Goal: Information Seeking & Learning: Learn about a topic

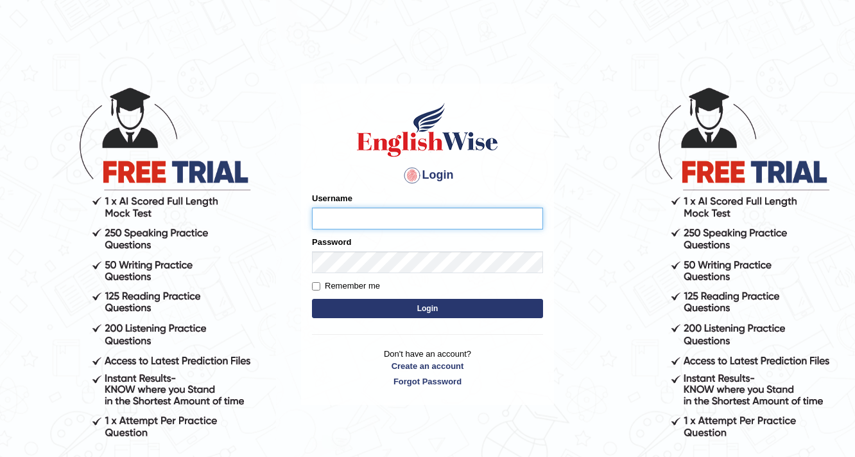
click at [430, 213] on input "Username" at bounding box center [427, 218] width 231 height 22
type input "prabhhsiimransingh"
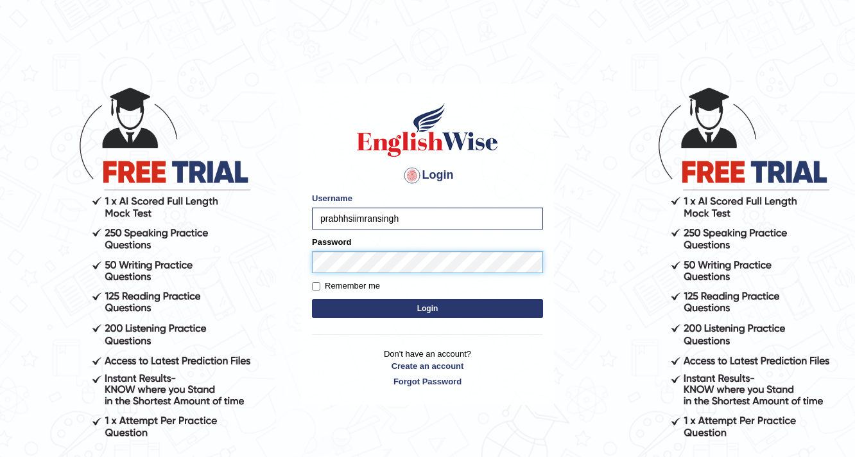
click at [312, 299] on button "Login" at bounding box center [427, 308] width 231 height 19
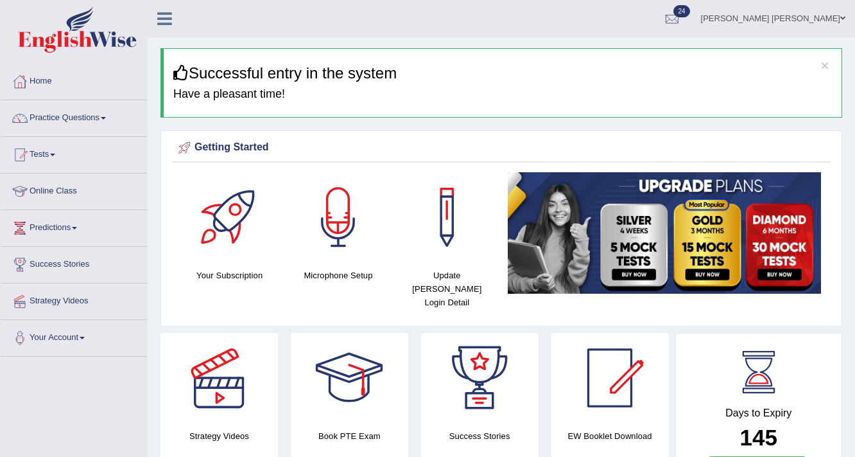
click at [74, 117] on link "Practice Questions" at bounding box center [74, 116] width 146 height 32
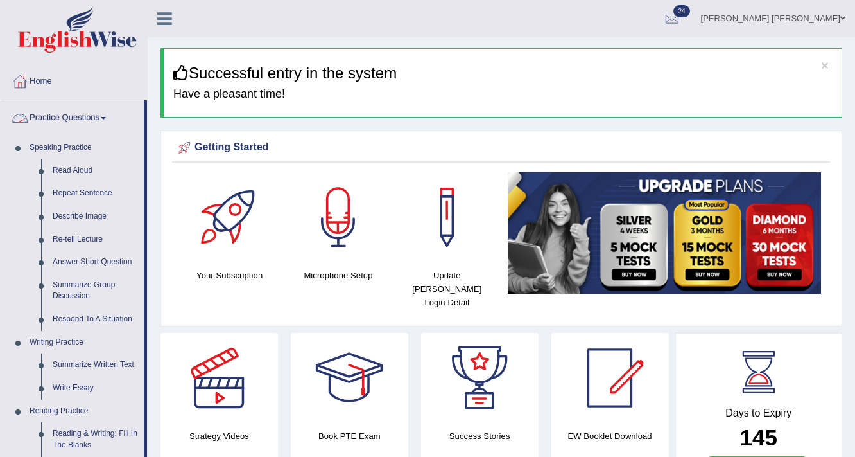
click at [100, 119] on link "Practice Questions" at bounding box center [72, 116] width 143 height 32
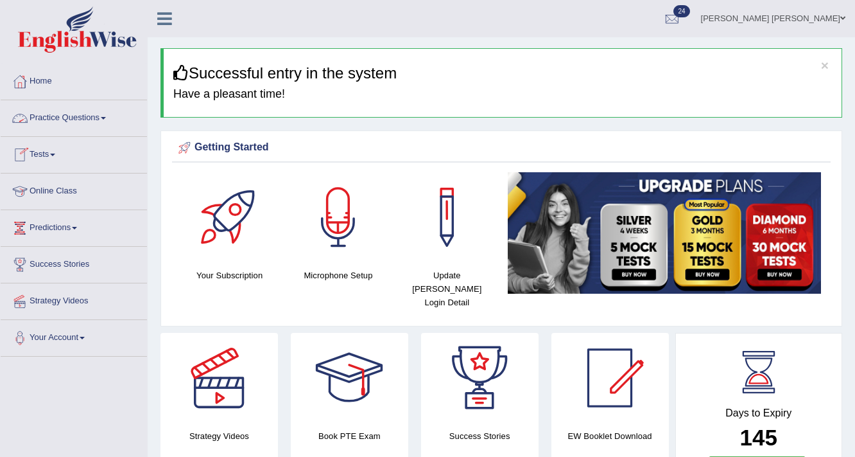
click at [46, 149] on link "Tests" at bounding box center [74, 153] width 146 height 32
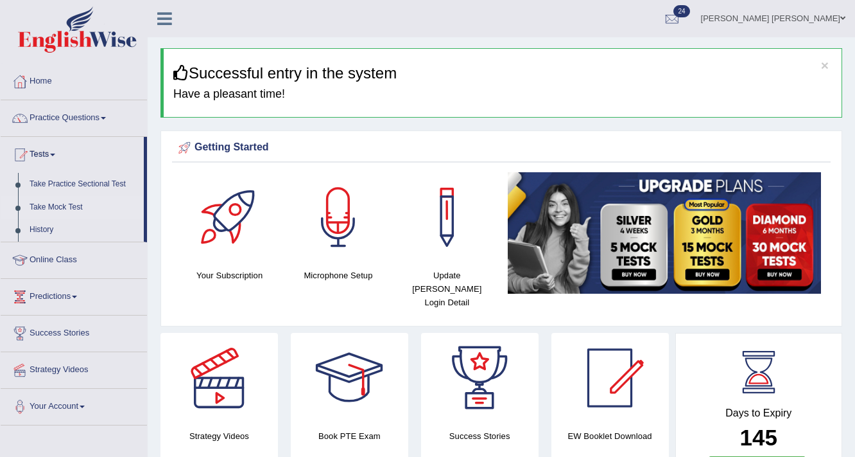
click at [62, 206] on link "Take Mock Test" at bounding box center [84, 207] width 120 height 23
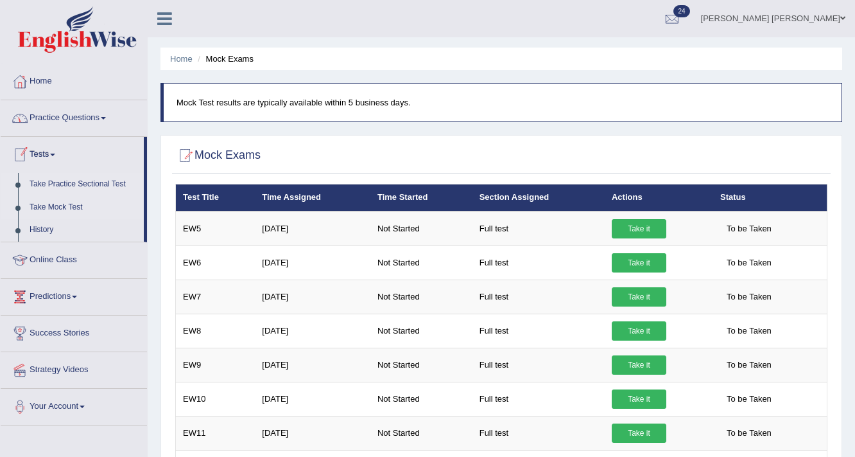
click at [70, 185] on link "Take Practice Sectional Test" at bounding box center [84, 184] width 120 height 23
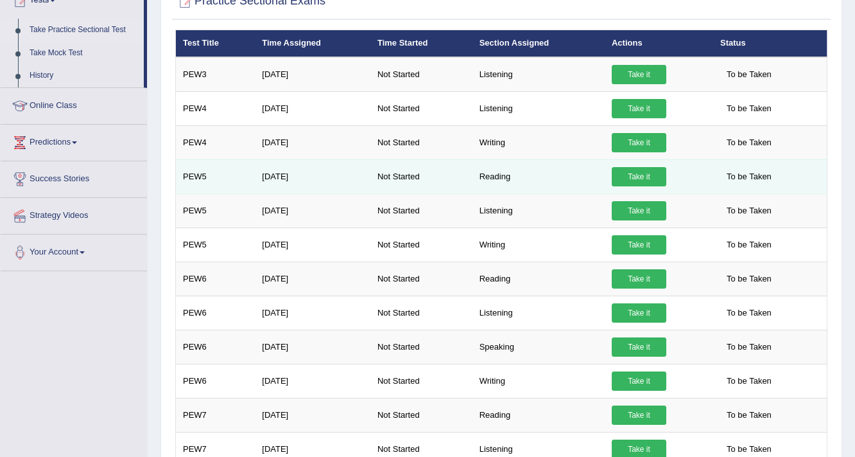
click at [638, 172] on link "Take it" at bounding box center [639, 176] width 55 height 19
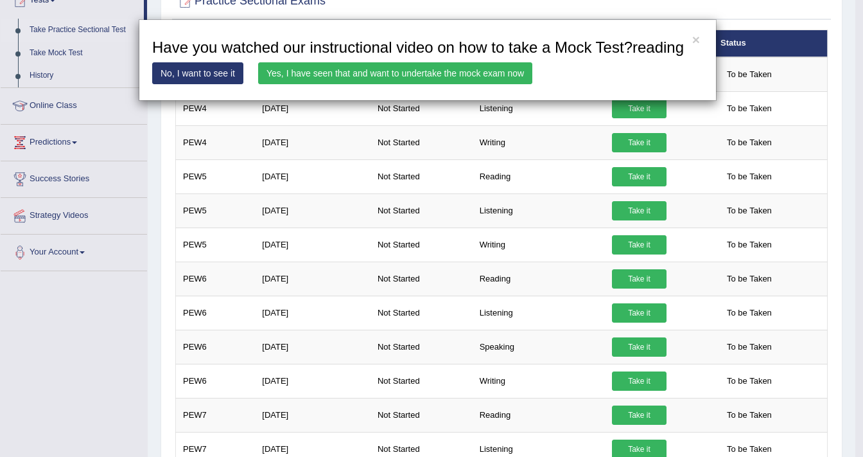
click at [460, 73] on link "Yes, I have seen that and want to undertake the mock exam now" at bounding box center [395, 73] width 274 height 22
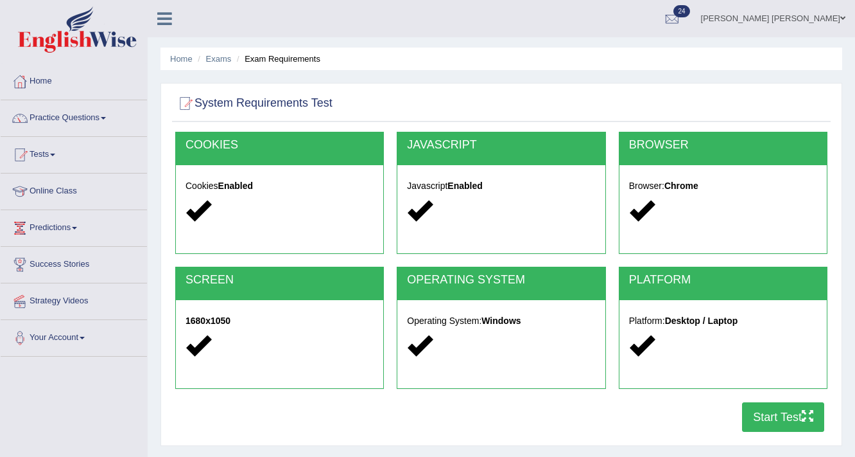
click at [783, 422] on button "Start Test" at bounding box center [783, 417] width 82 height 30
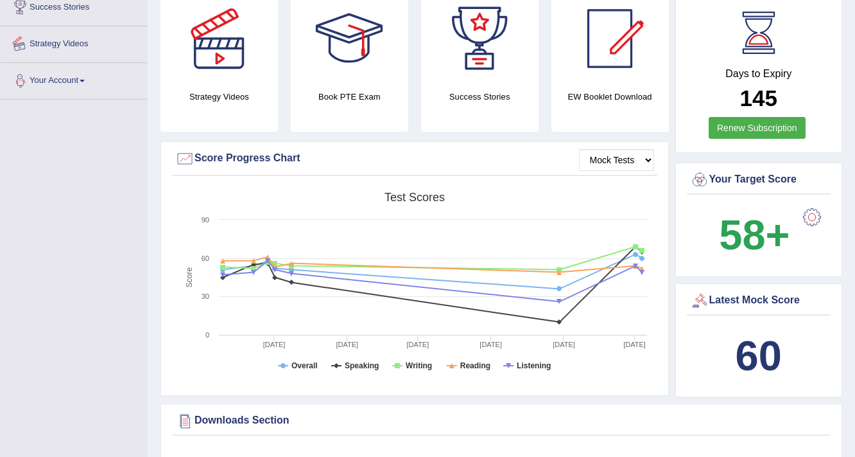
scroll to position [103, 0]
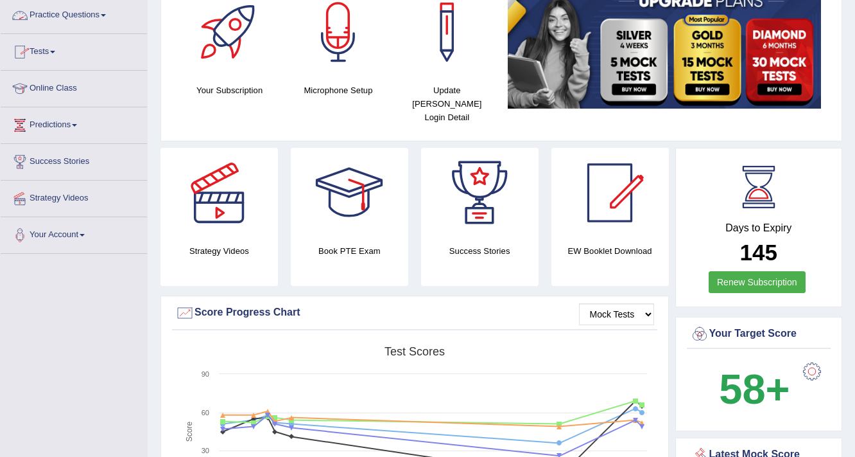
click at [82, 17] on link "Practice Questions" at bounding box center [74, 13] width 146 height 32
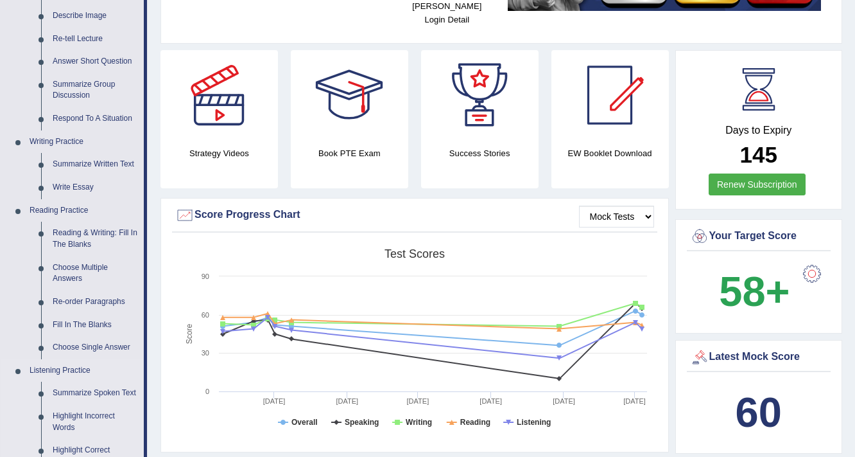
scroll to position [462, 0]
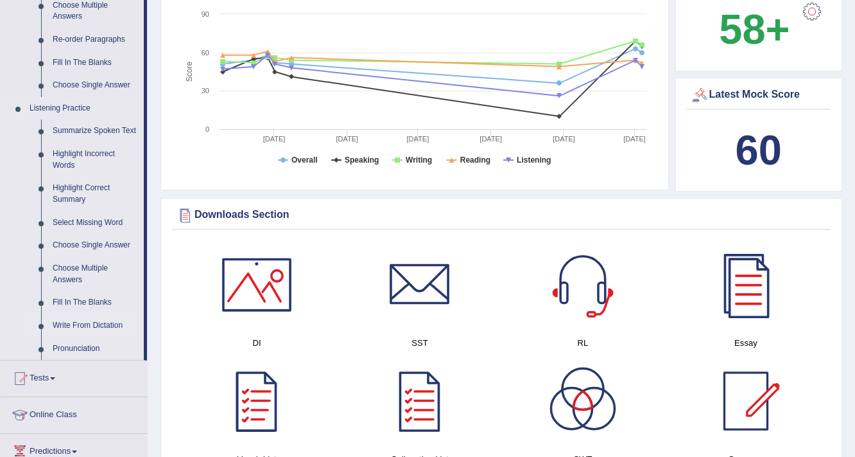
click at [89, 324] on link "Write From Dictation" at bounding box center [95, 325] width 97 height 23
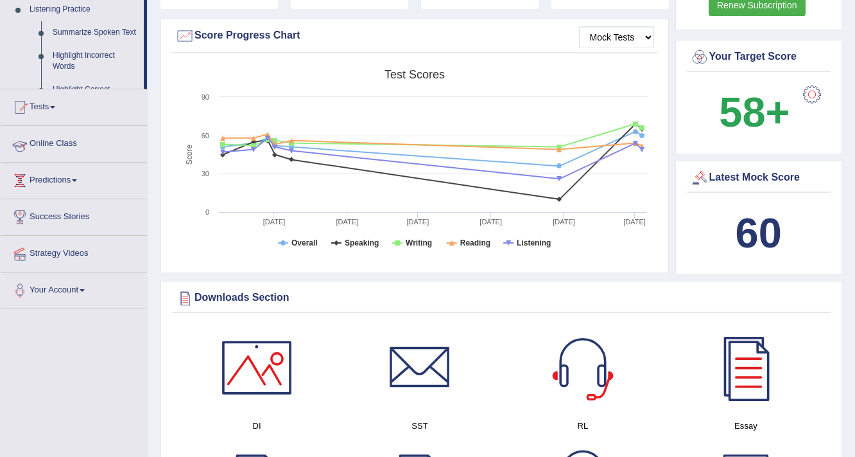
scroll to position [222, 0]
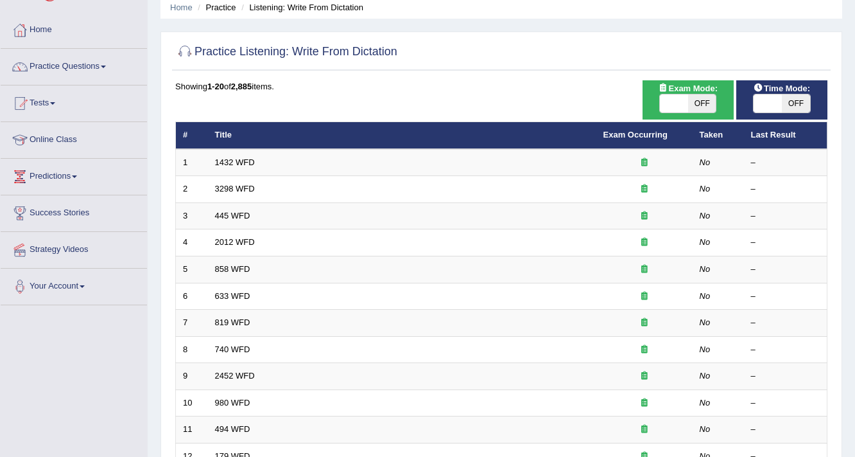
click at [708, 98] on span "OFF" at bounding box center [702, 103] width 28 height 18
checkbox input "true"
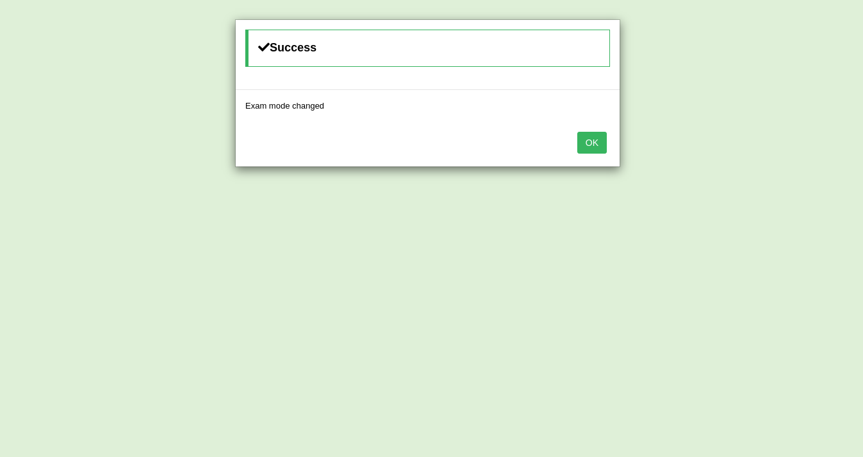
click at [591, 142] on button "OK" at bounding box center [592, 143] width 30 height 22
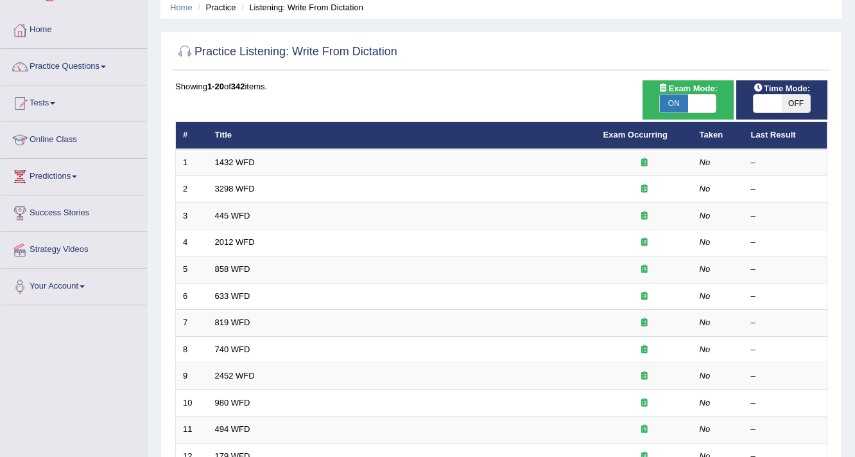
click at [794, 105] on span "OFF" at bounding box center [796, 103] width 28 height 18
checkbox input "true"
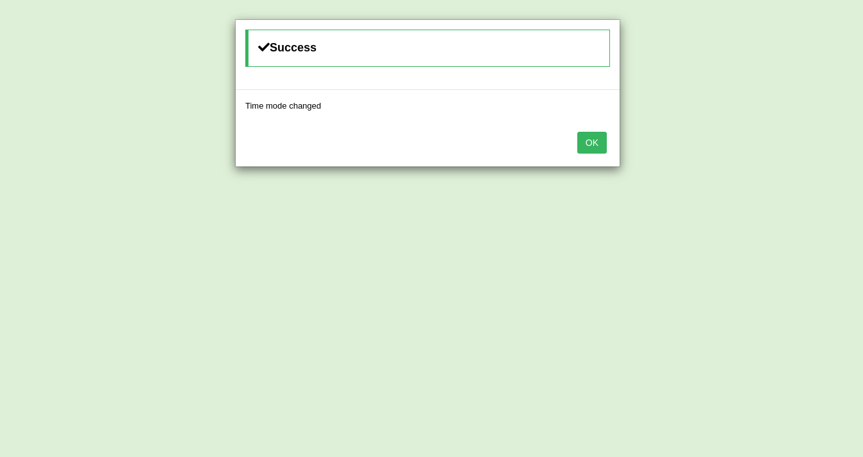
click at [584, 139] on button "OK" at bounding box center [592, 143] width 30 height 22
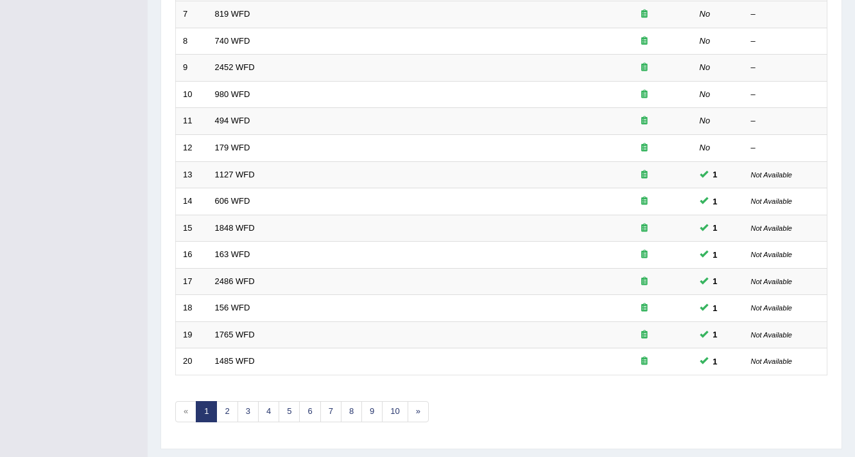
scroll to position [390, 0]
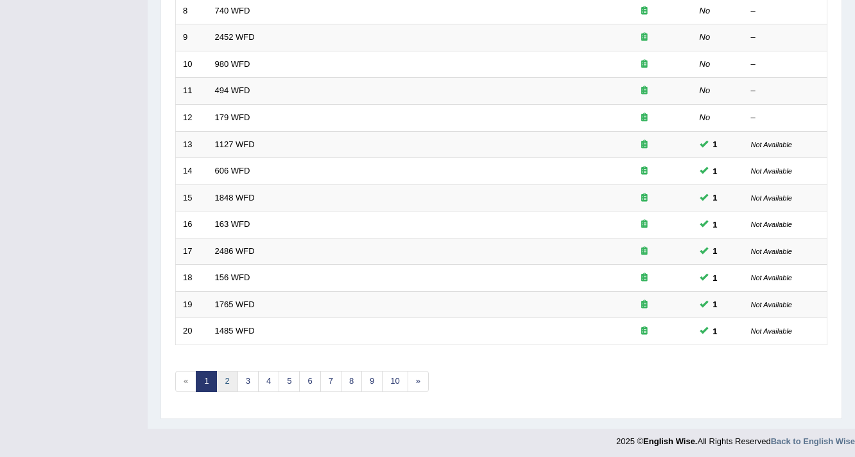
click at [232, 383] on link "2" at bounding box center [226, 381] width 21 height 21
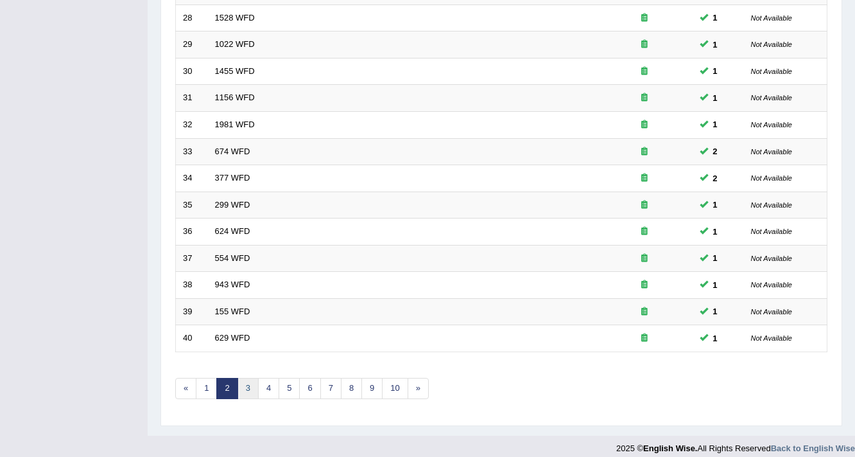
scroll to position [390, 0]
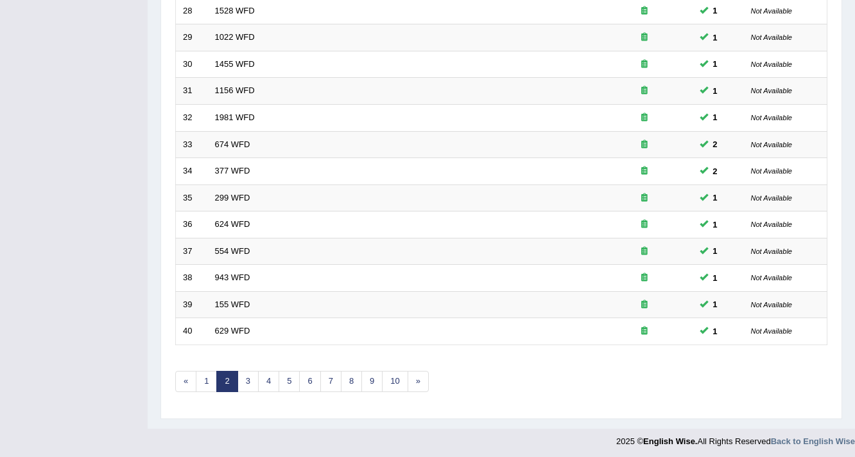
click at [245, 366] on div "Showing 21-40 of 342 items. # Title Exam Occurring Taken Last Result 21 228 WFD…" at bounding box center [501, 75] width 652 height 666
click at [245, 374] on link "3" at bounding box center [248, 381] width 21 height 21
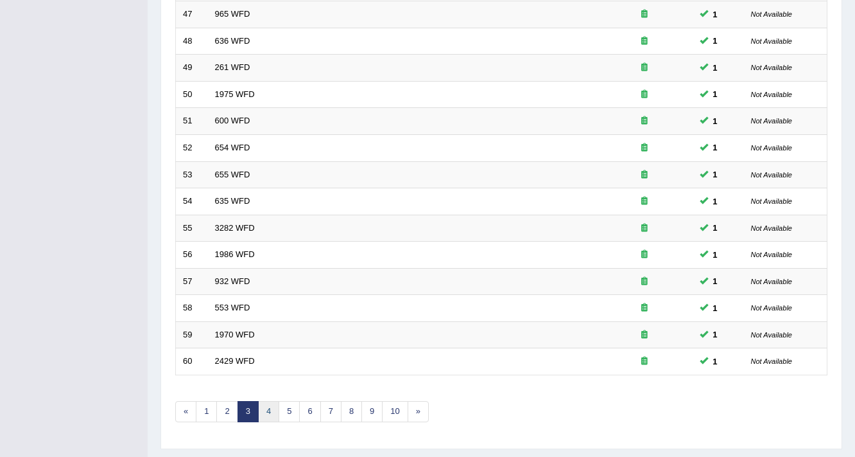
click at [271, 406] on link "4" at bounding box center [268, 411] width 21 height 21
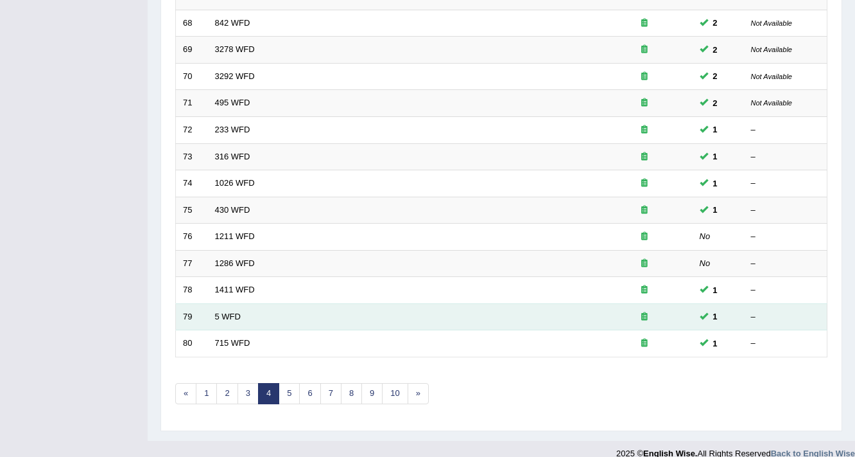
scroll to position [390, 0]
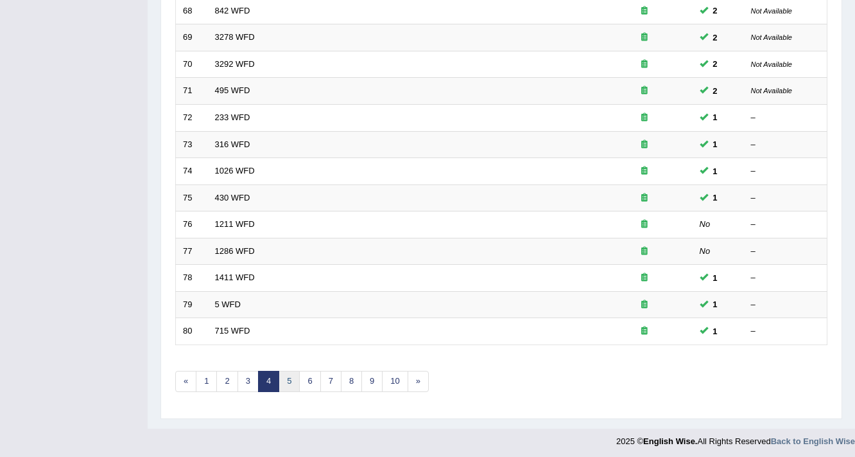
click at [292, 377] on link "5" at bounding box center [289, 381] width 21 height 21
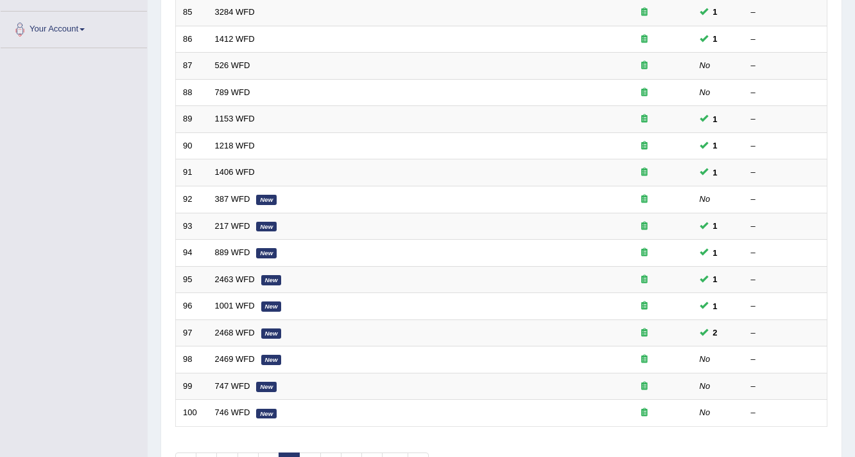
scroll to position [390, 0]
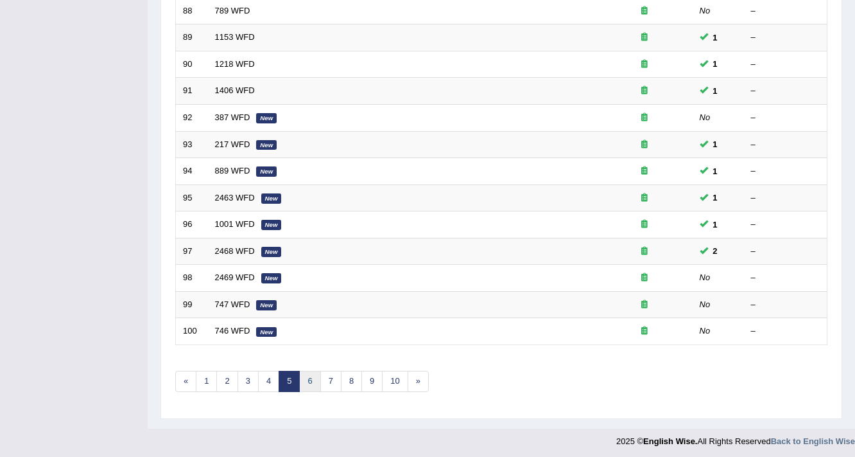
click at [301, 377] on link "6" at bounding box center [309, 381] width 21 height 21
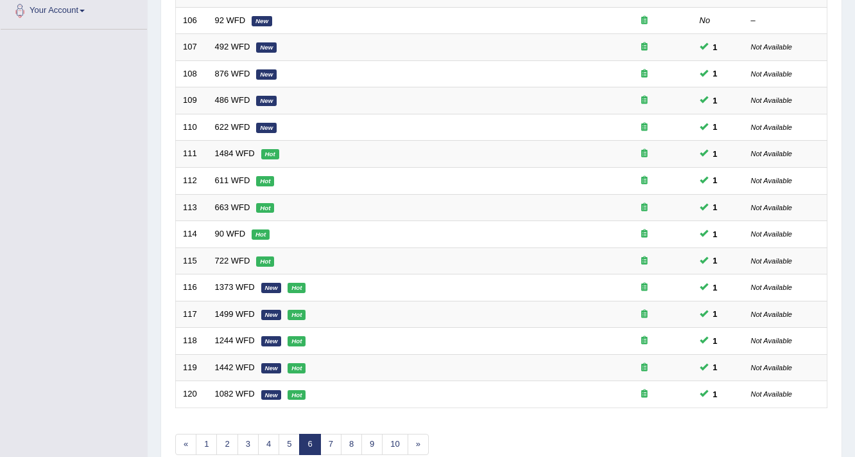
scroll to position [390, 0]
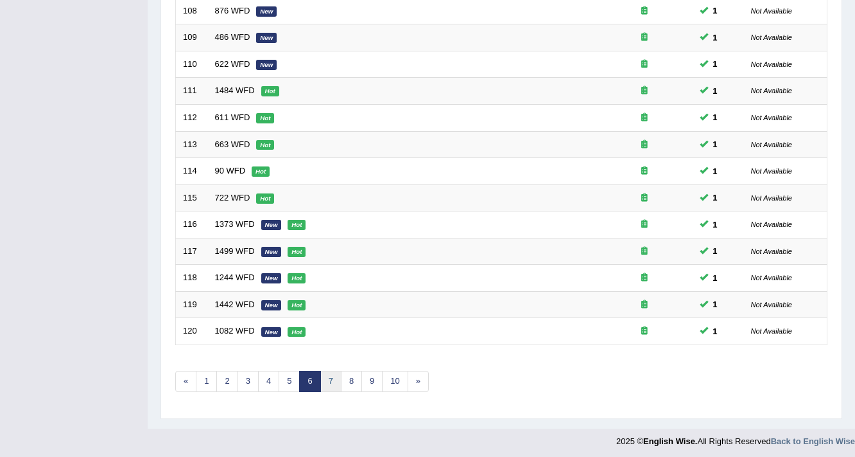
click at [329, 377] on link "7" at bounding box center [330, 381] width 21 height 21
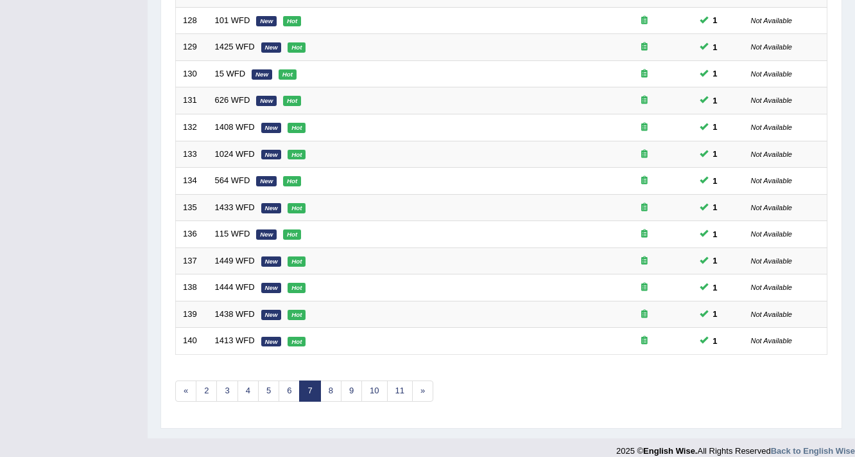
scroll to position [390, 0]
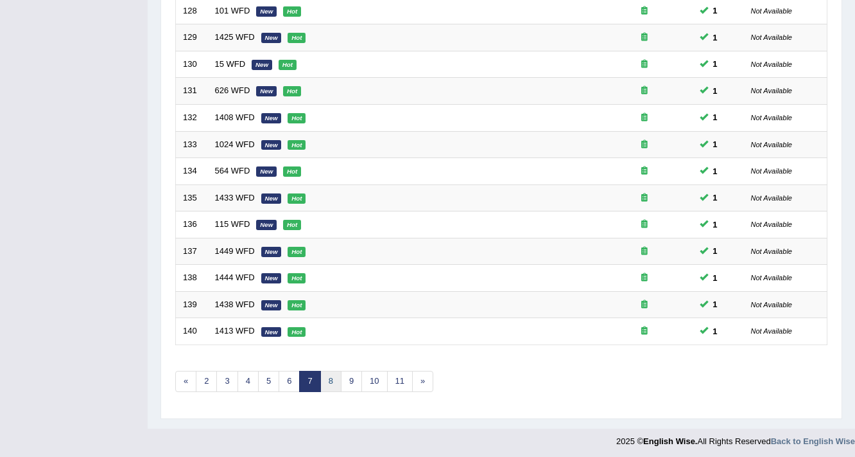
click at [329, 377] on link "8" at bounding box center [330, 381] width 21 height 21
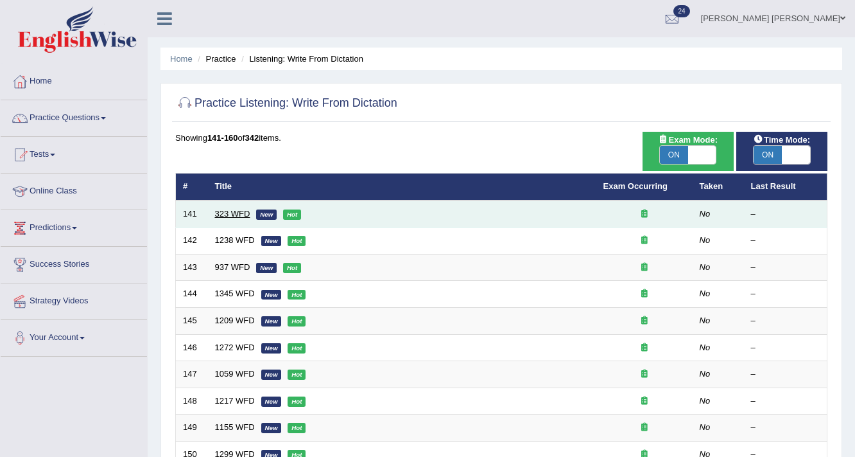
click at [220, 213] on link "323 WFD" at bounding box center [232, 214] width 35 height 10
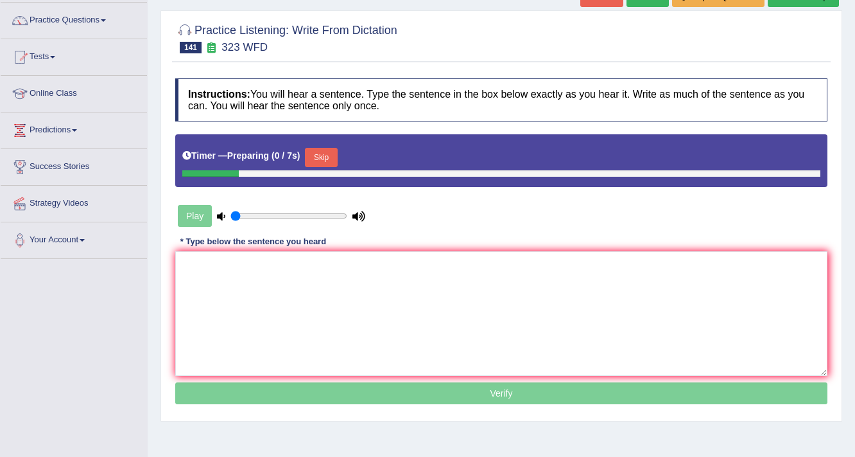
scroll to position [103, 0]
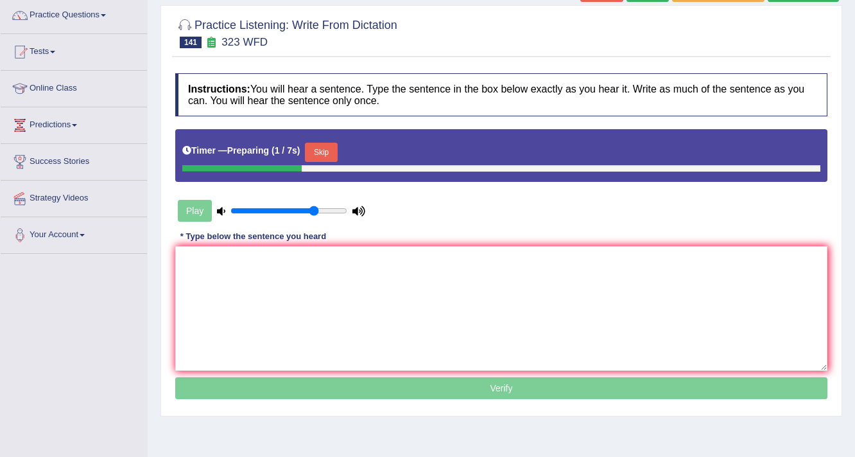
click at [315, 208] on input "range" at bounding box center [289, 211] width 117 height 10
click at [338, 207] on input "range" at bounding box center [289, 211] width 117 height 10
type input "0.8"
click at [321, 207] on input "range" at bounding box center [289, 211] width 117 height 10
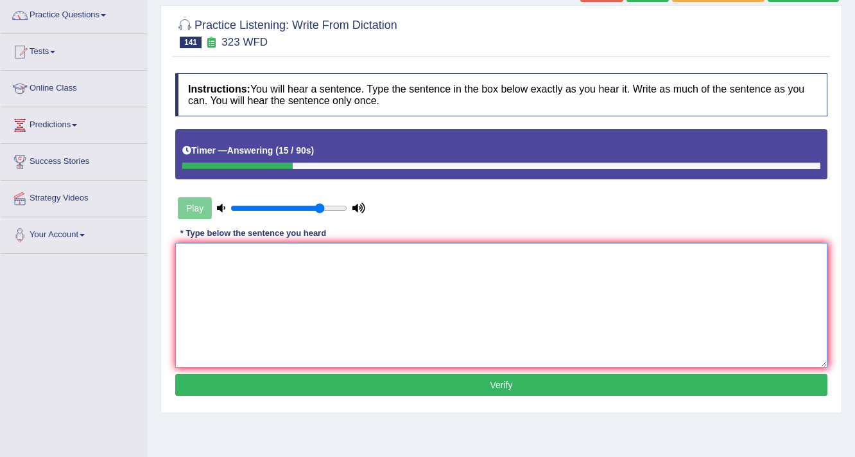
click at [288, 259] on textarea at bounding box center [501, 305] width 652 height 125
type textarea "u"
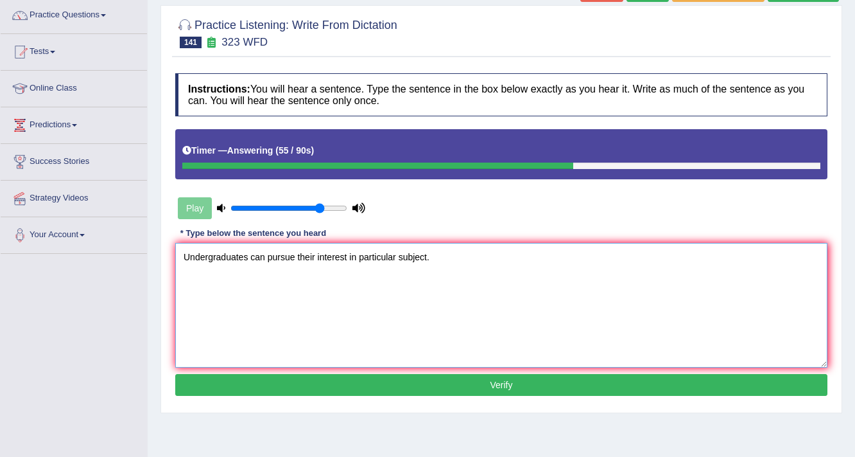
type textarea "Undergraduates can pursue their interest in particular subject."
click at [358, 391] on button "Verify" at bounding box center [501, 385] width 652 height 22
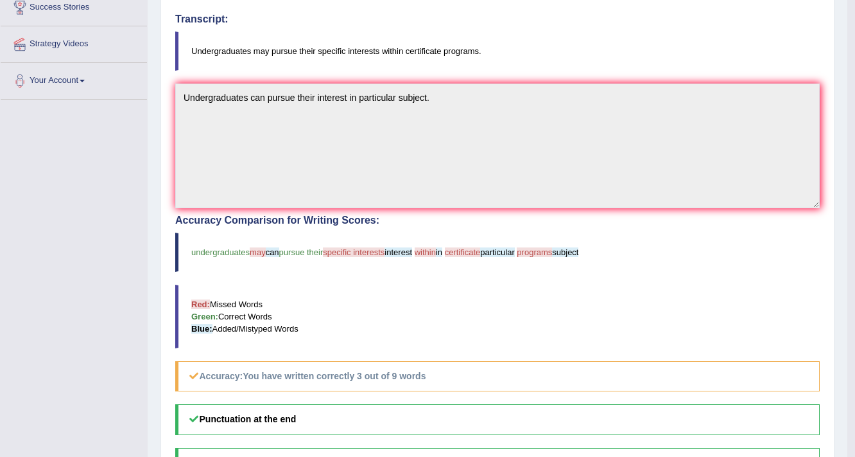
scroll to position [0, 0]
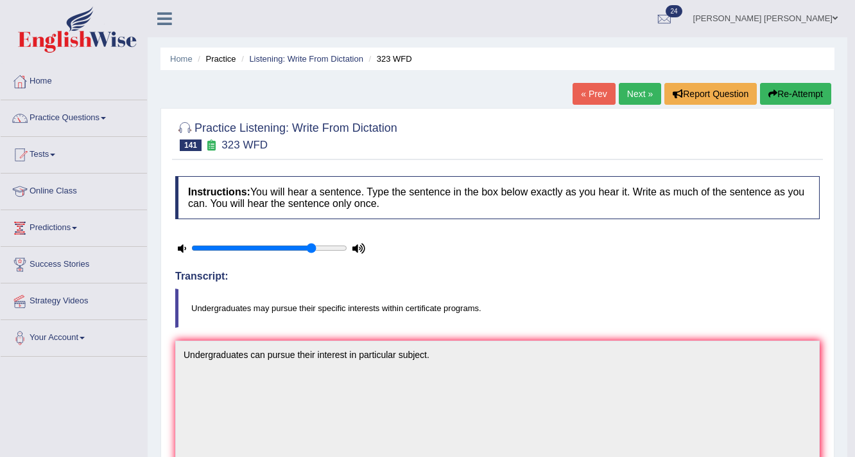
click at [637, 92] on link "Next »" at bounding box center [640, 94] width 42 height 22
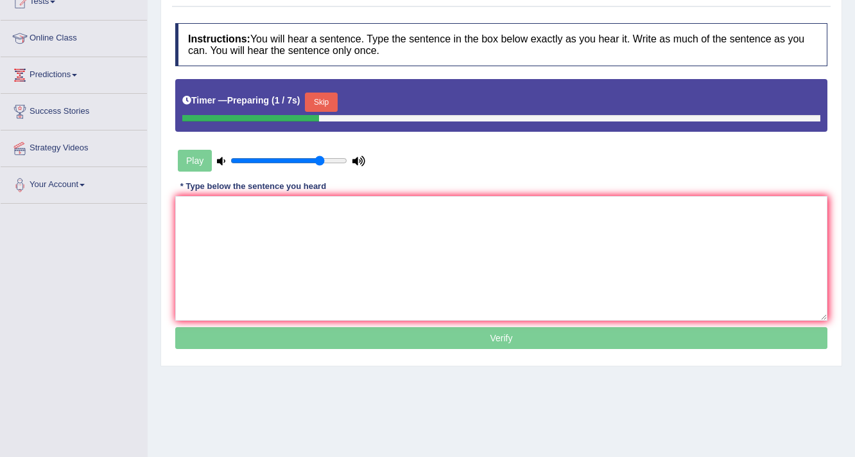
scroll to position [206, 0]
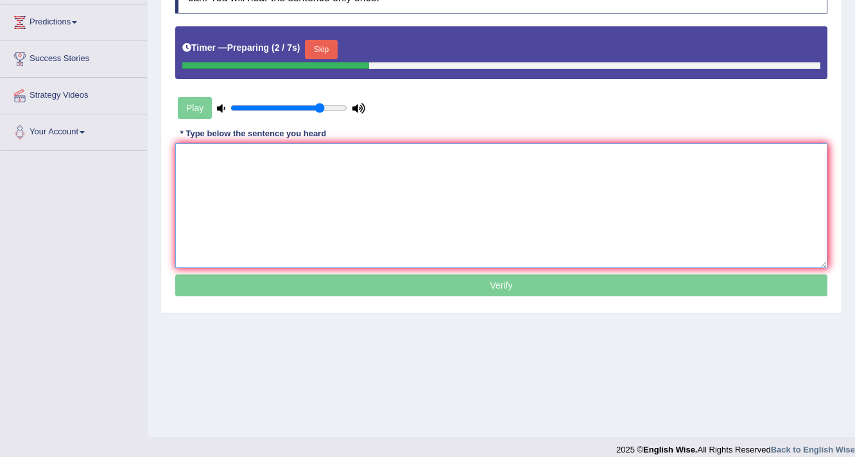
click at [475, 185] on textarea at bounding box center [501, 205] width 652 height 125
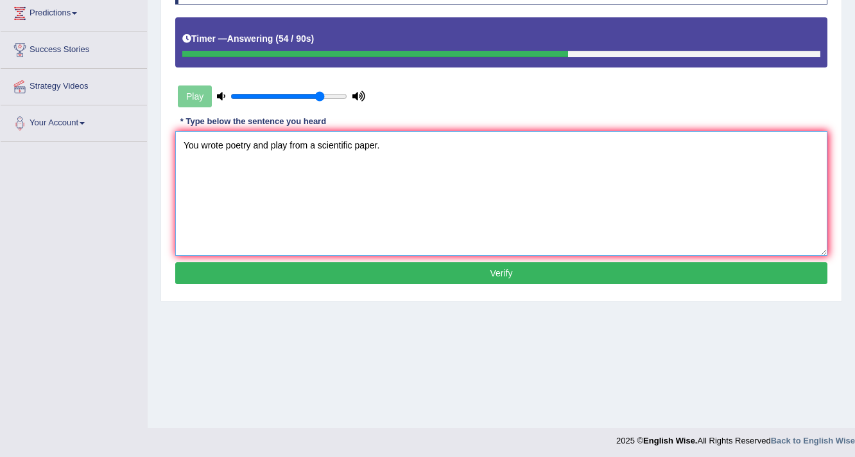
scroll to position [218, 0]
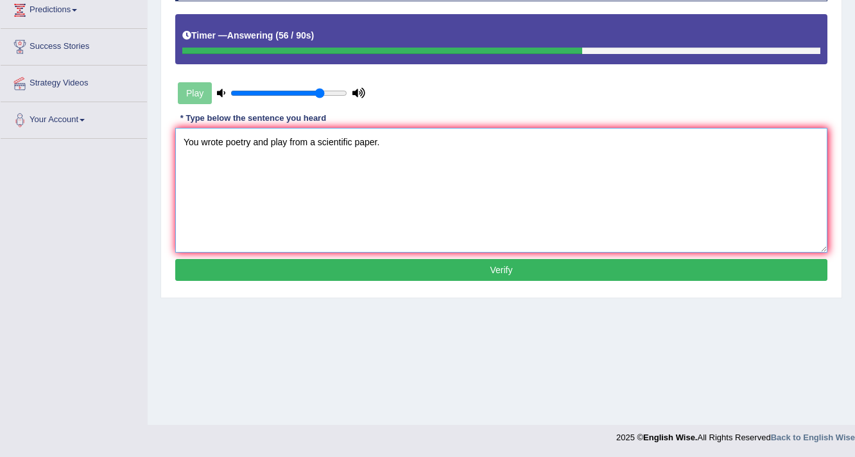
type textarea "You wrote poetry and play from a scientific paper."
click at [520, 263] on button "Verify" at bounding box center [501, 270] width 652 height 22
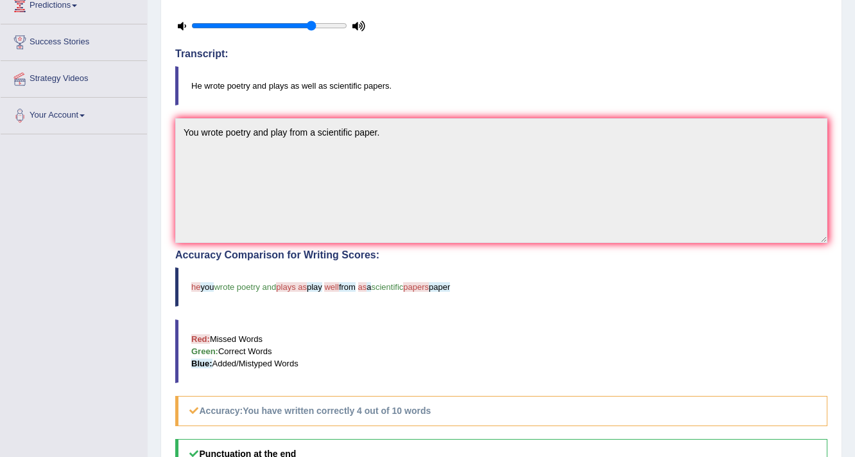
scroll to position [0, 0]
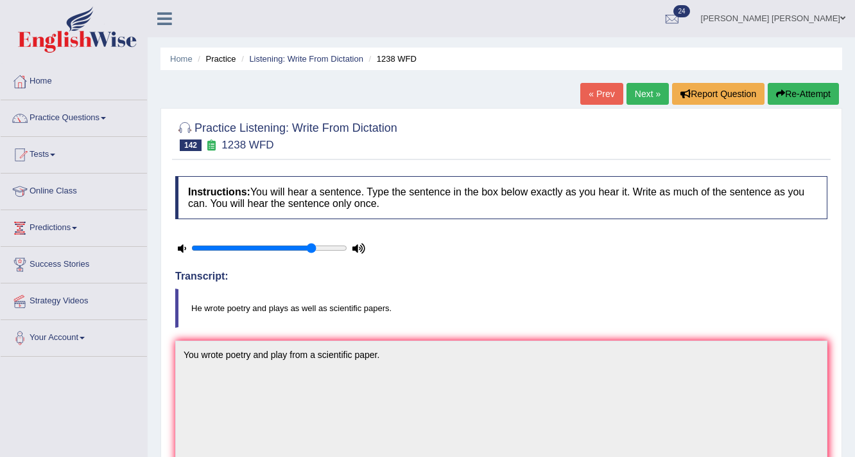
click at [649, 94] on link "Next »" at bounding box center [648, 94] width 42 height 22
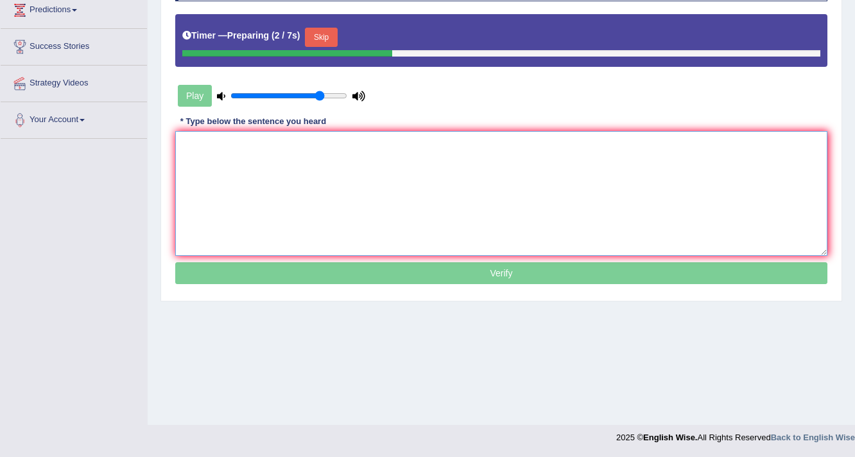
click at [274, 158] on textarea at bounding box center [501, 193] width 652 height 125
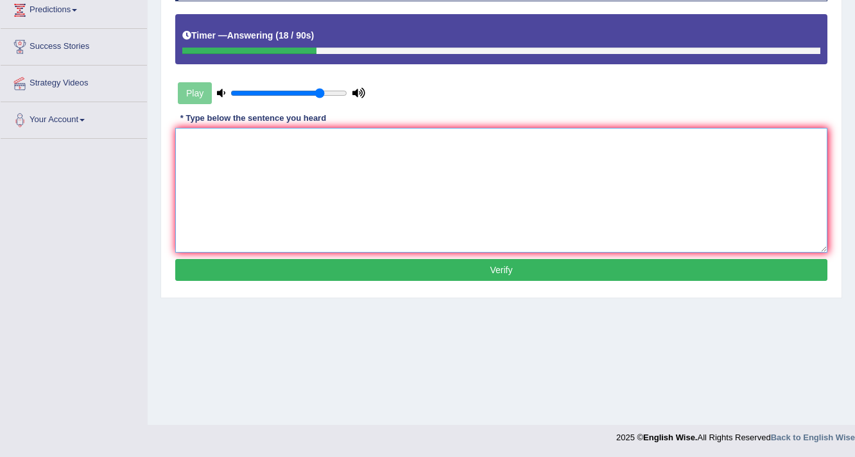
click at [351, 157] on textarea at bounding box center [501, 190] width 652 height 125
type textarea "r"
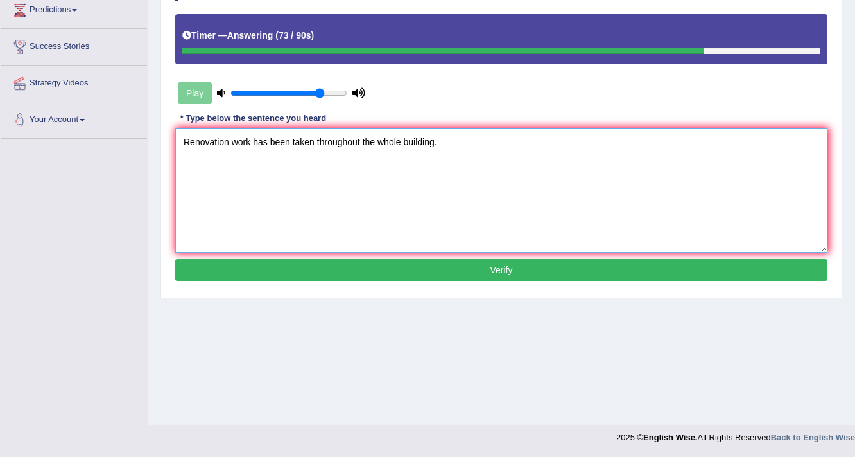
type textarea "Renovation work has been taken throughout the whole building."
click at [533, 272] on button "Verify" at bounding box center [501, 270] width 652 height 22
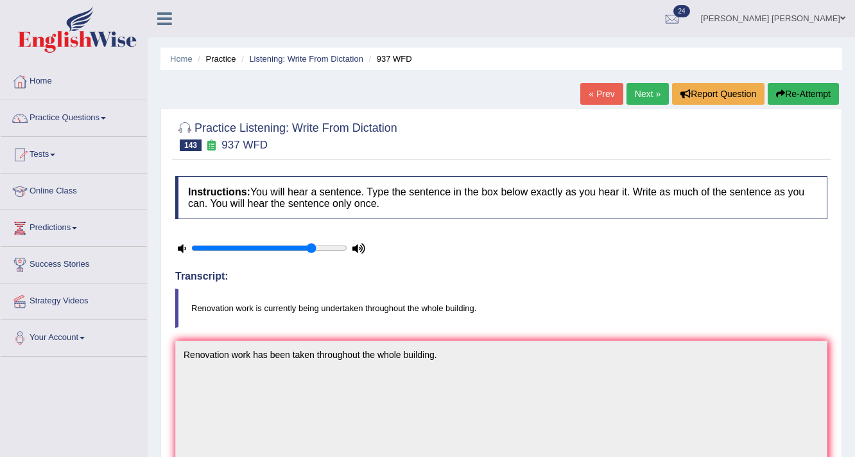
click at [637, 94] on link "Next »" at bounding box center [648, 94] width 42 height 22
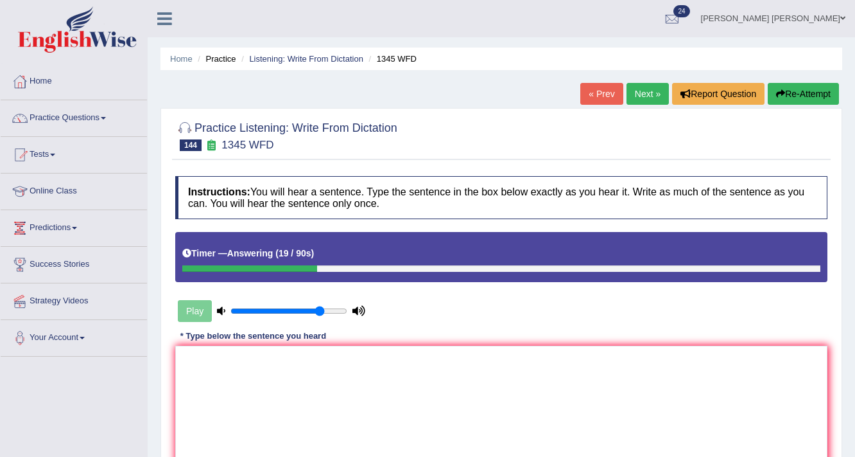
click at [789, 86] on button "Re-Attempt" at bounding box center [803, 94] width 71 height 22
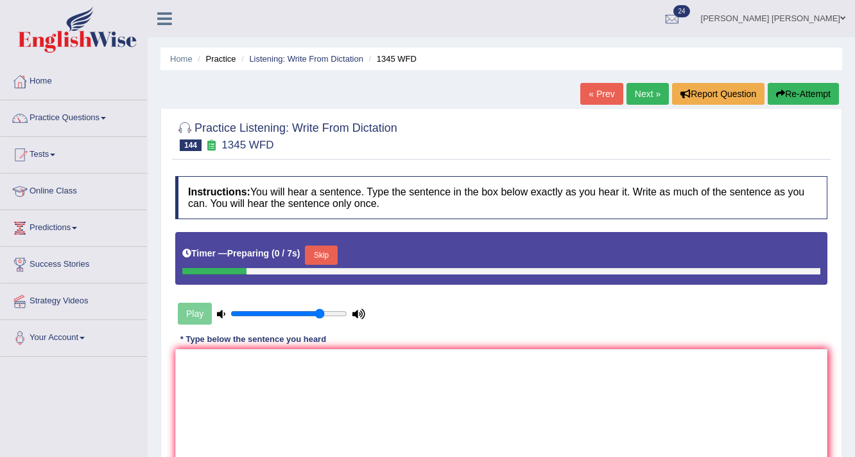
click at [335, 258] on button "Skip" at bounding box center [321, 254] width 32 height 19
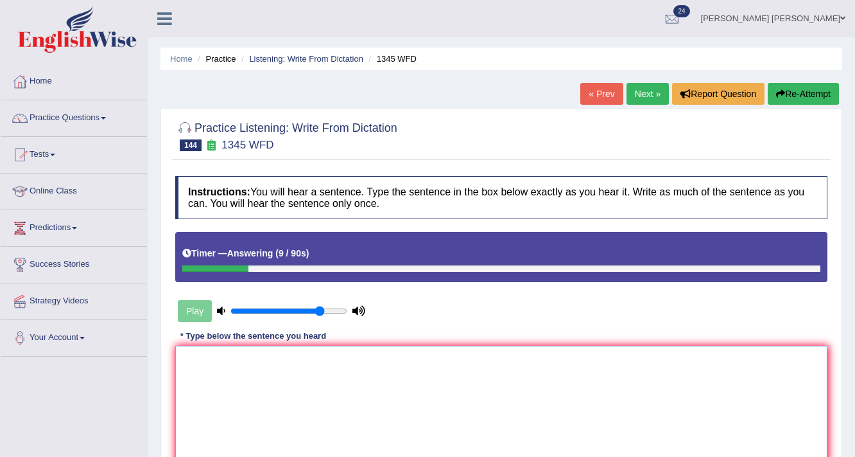
click at [337, 385] on textarea at bounding box center [501, 408] width 652 height 125
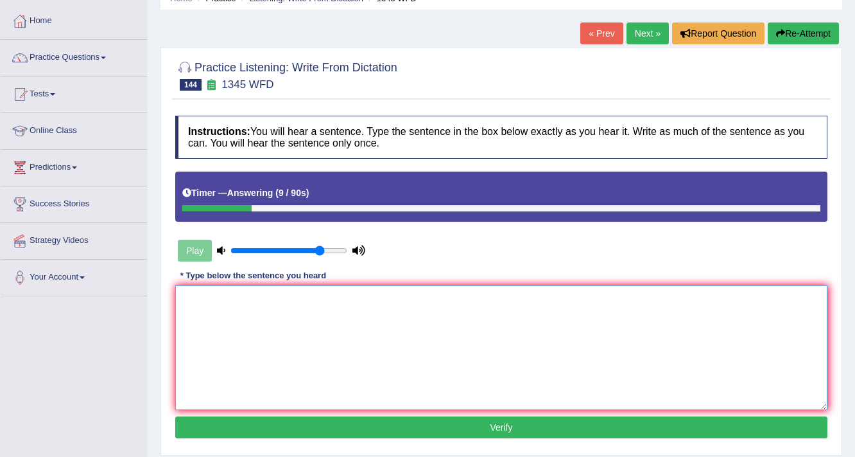
scroll to position [154, 0]
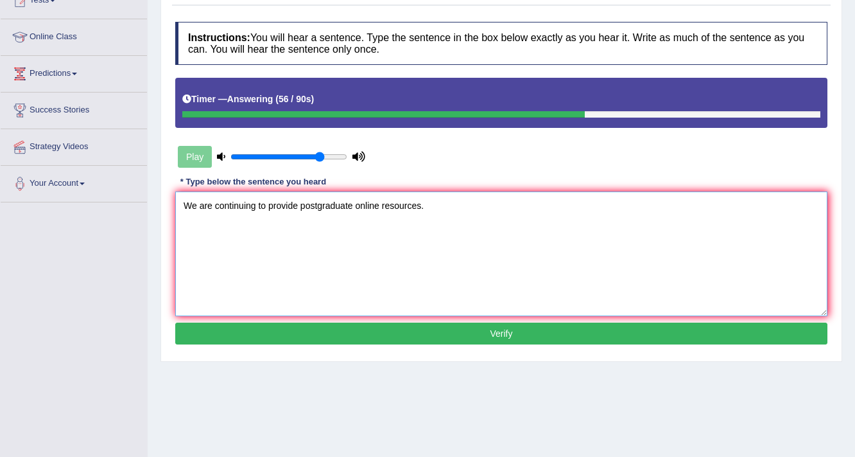
type textarea "We are continuing to provide postgraduate online resources."
click at [460, 328] on button "Verify" at bounding box center [501, 333] width 652 height 22
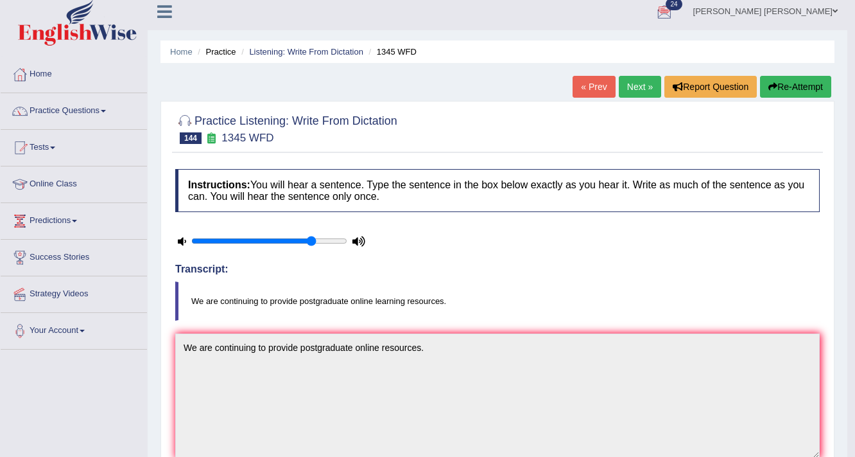
scroll to position [0, 0]
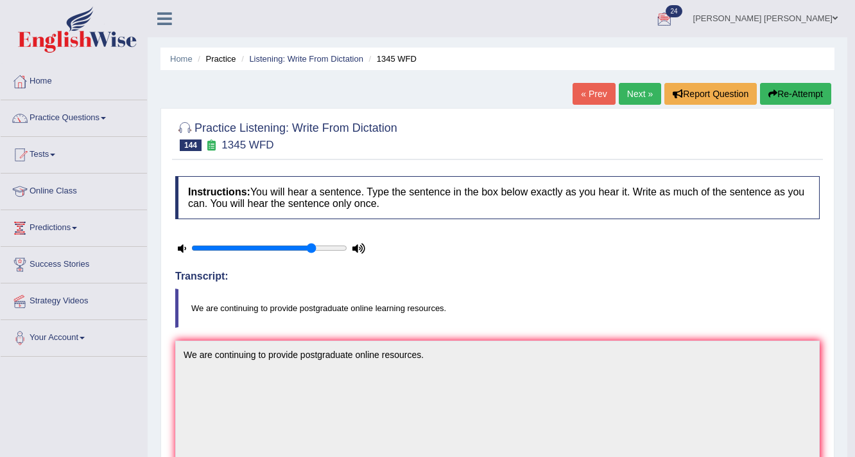
click at [636, 98] on link "Next »" at bounding box center [640, 94] width 42 height 22
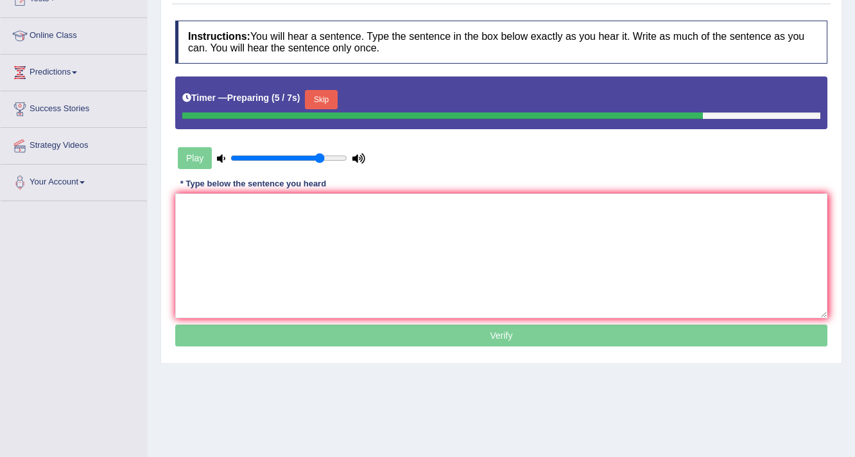
scroll to position [154, 0]
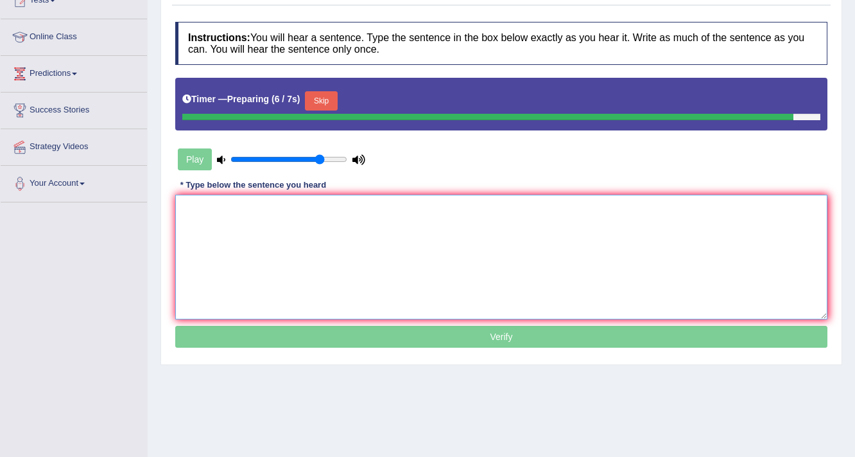
click at [424, 265] on textarea at bounding box center [501, 257] width 652 height 125
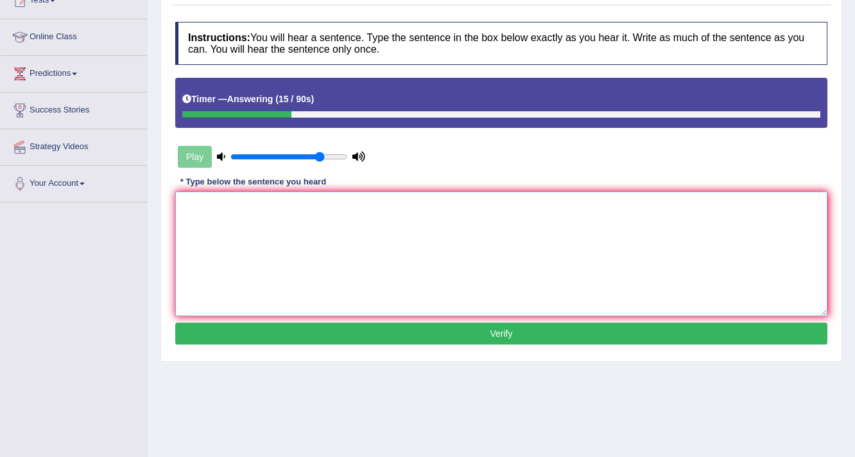
click at [335, 211] on textarea at bounding box center [501, 253] width 652 height 125
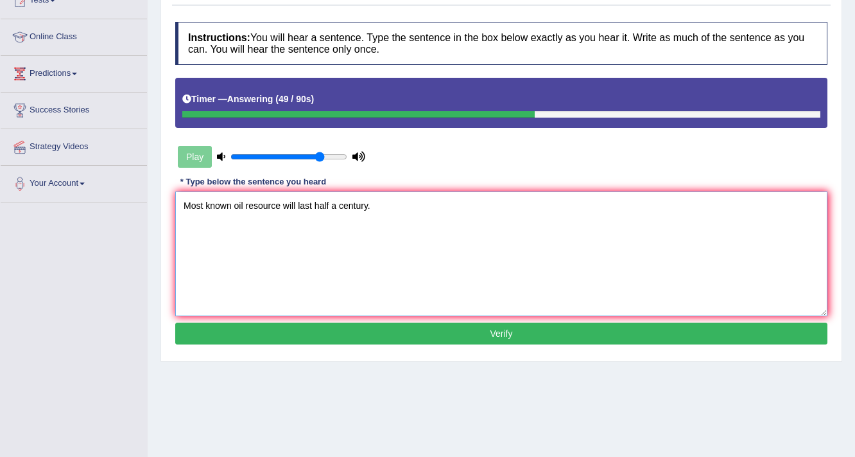
type textarea "Most known oil resource will last half a century."
click at [432, 340] on button "Verify" at bounding box center [501, 333] width 652 height 22
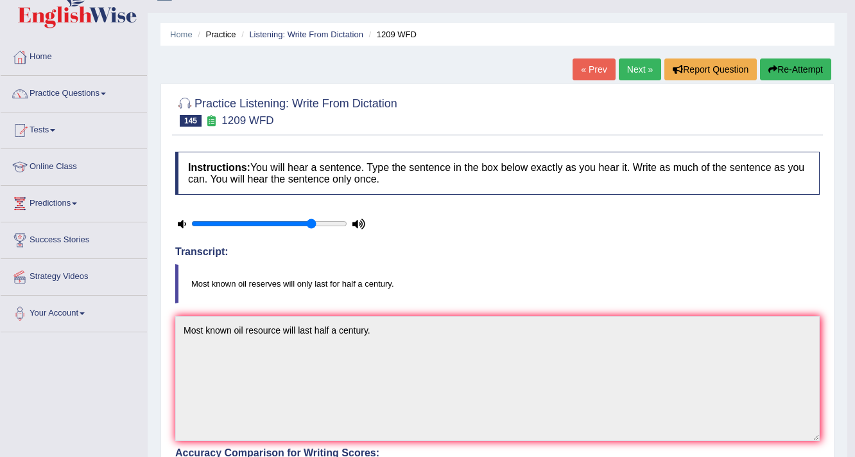
scroll to position [0, 0]
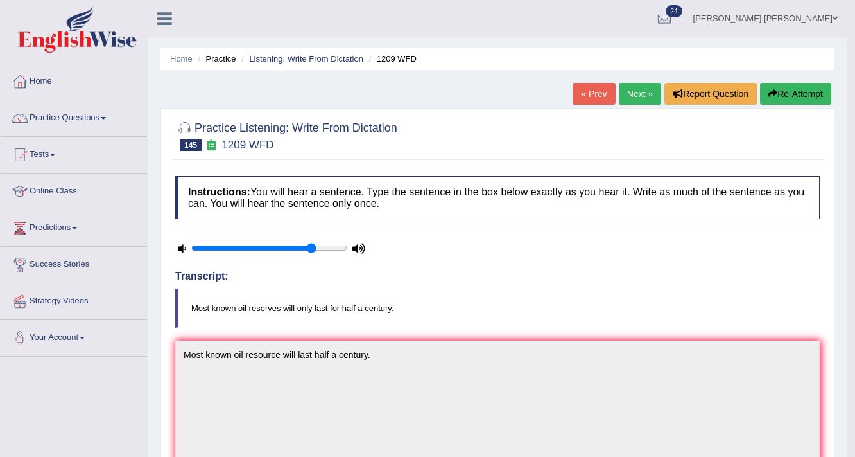
click at [620, 95] on link "Next »" at bounding box center [640, 94] width 42 height 22
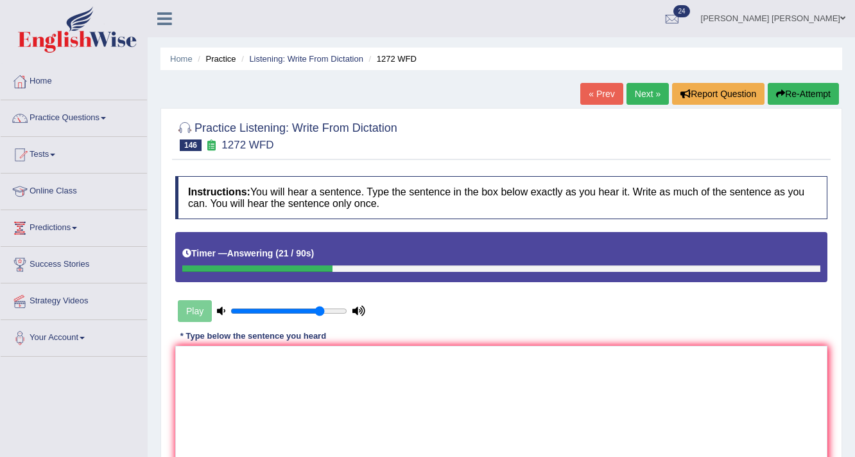
click at [825, 92] on button "Re-Attempt" at bounding box center [803, 94] width 71 height 22
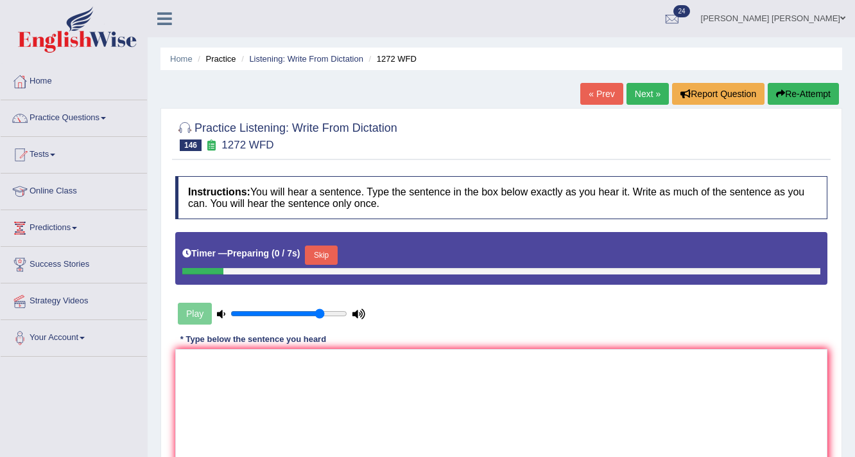
click at [325, 265] on div "Skip" at bounding box center [321, 256] width 32 height 22
click at [326, 261] on button "Skip" at bounding box center [321, 254] width 32 height 19
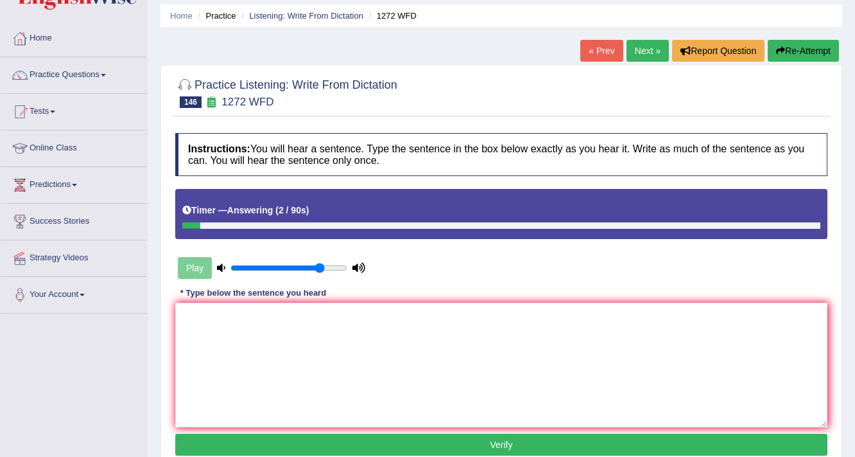
scroll to position [103, 0]
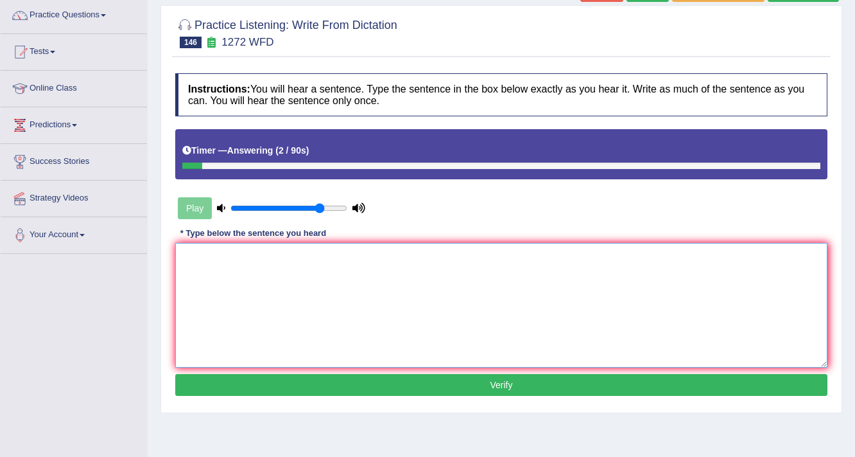
click at [295, 281] on textarea at bounding box center [501, 305] width 652 height 125
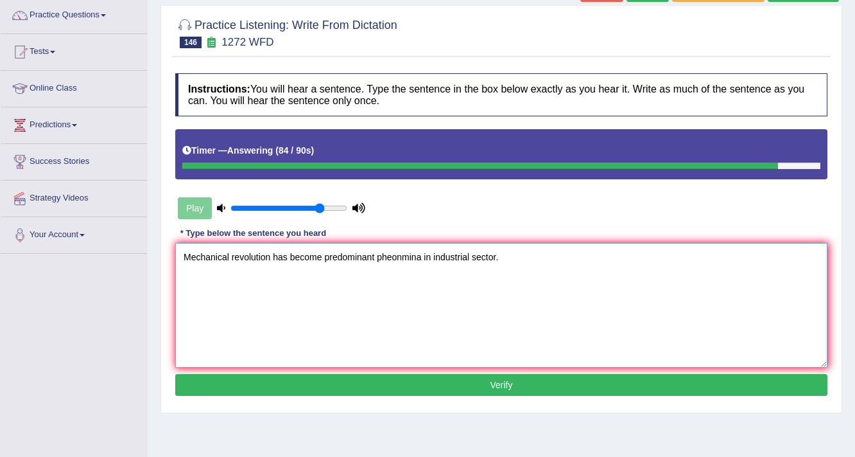
type textarea "Mechanical revolution has become predominant pheonmina in industrial sector."
click at [399, 381] on button "Verify" at bounding box center [501, 385] width 652 height 22
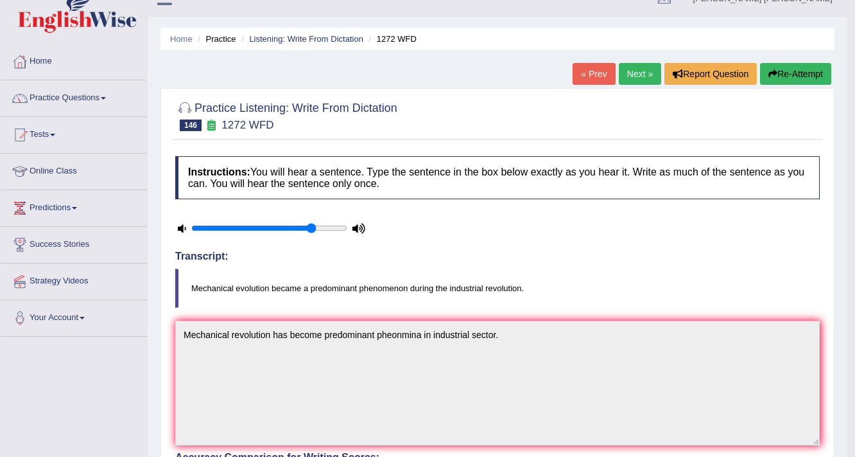
scroll to position [0, 0]
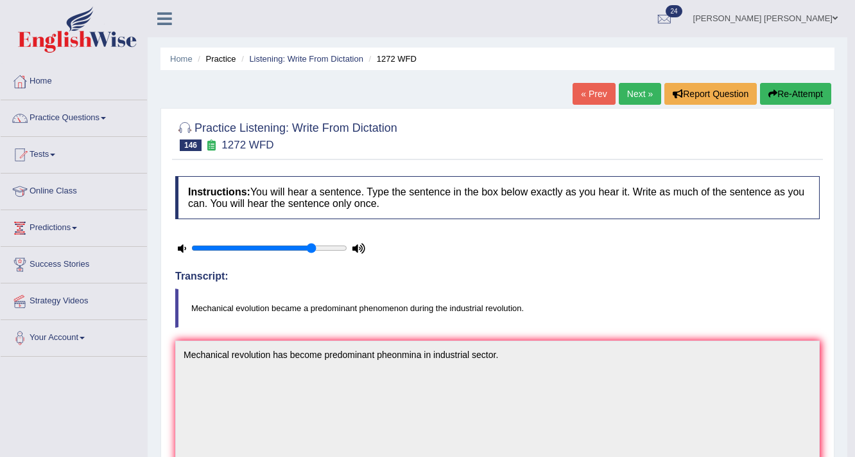
click at [640, 91] on link "Next »" at bounding box center [640, 94] width 42 height 22
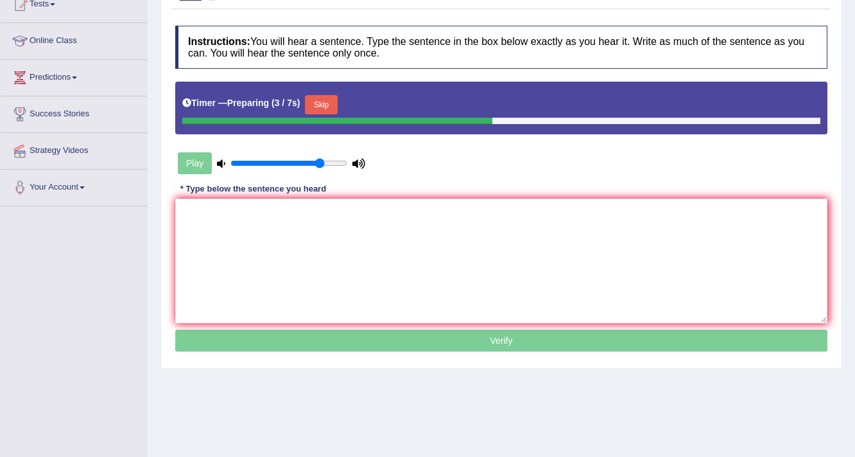
scroll to position [154, 0]
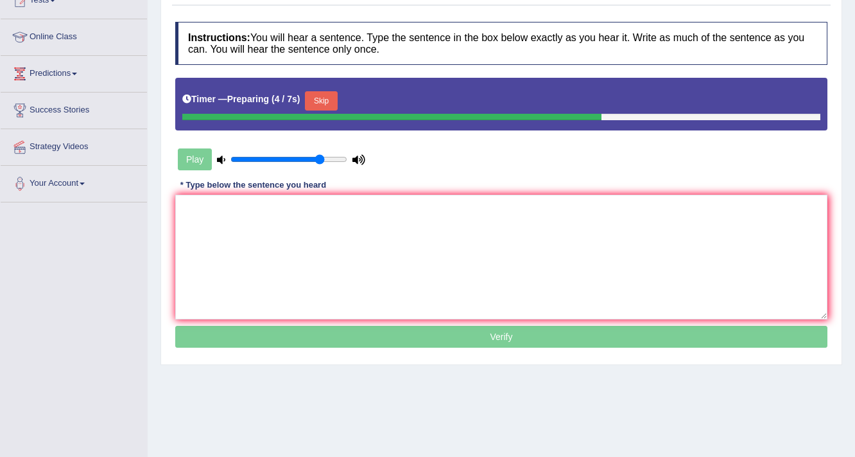
click at [322, 100] on button "Skip" at bounding box center [321, 100] width 32 height 19
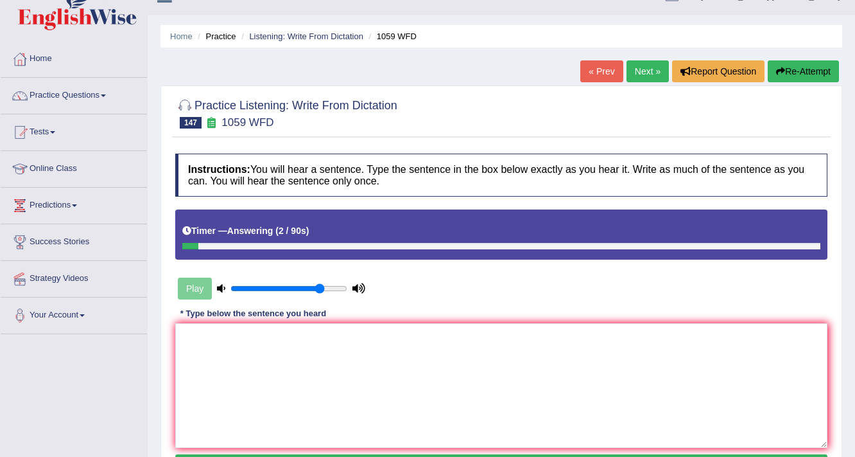
scroll to position [0, 0]
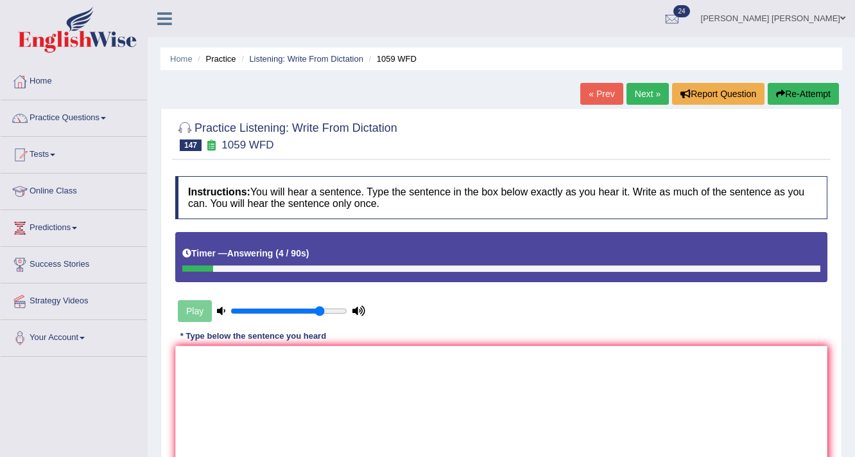
click at [789, 91] on button "Re-Attempt" at bounding box center [803, 94] width 71 height 22
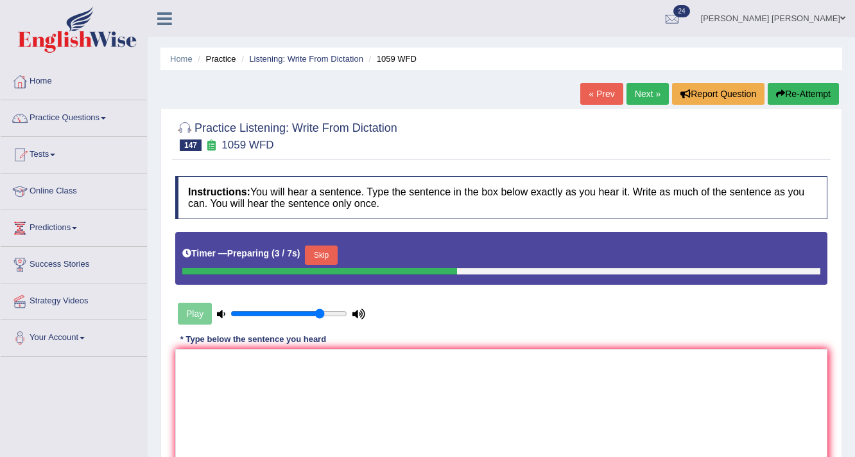
click at [320, 257] on button "Skip" at bounding box center [321, 254] width 32 height 19
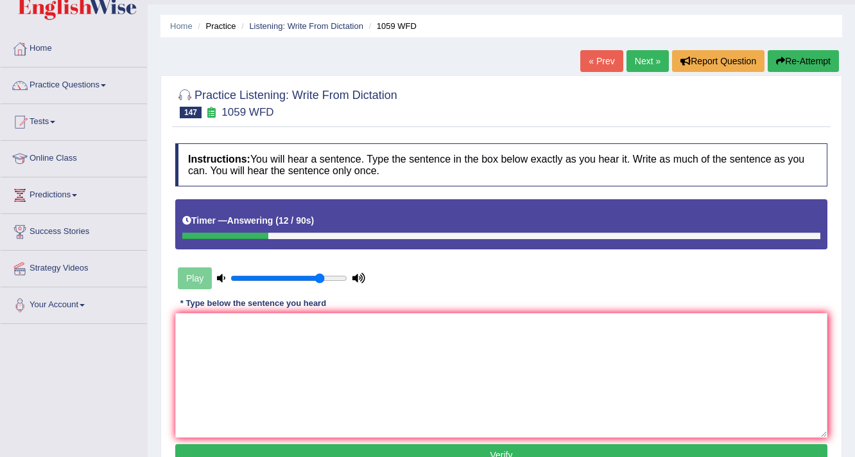
scroll to position [51, 0]
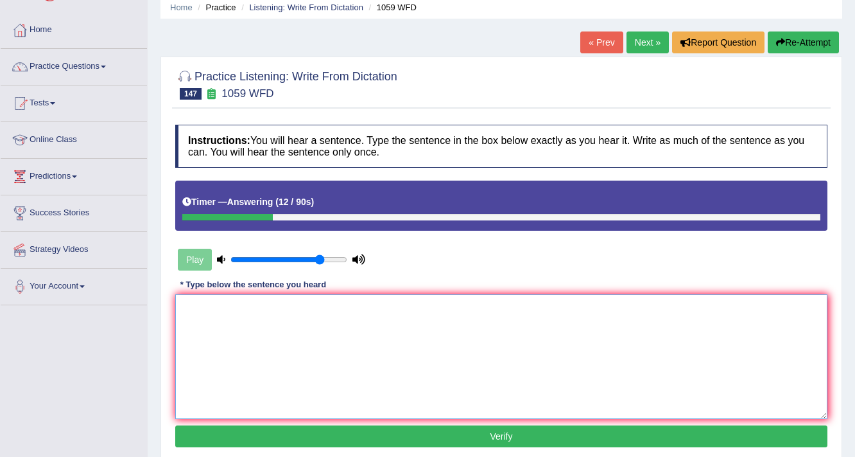
click at [332, 334] on textarea at bounding box center [501, 356] width 652 height 125
click at [199, 304] on textarea "Phylosphy" at bounding box center [501, 356] width 652 height 125
click at [267, 309] on textarea "Phylosphy" at bounding box center [501, 356] width 652 height 125
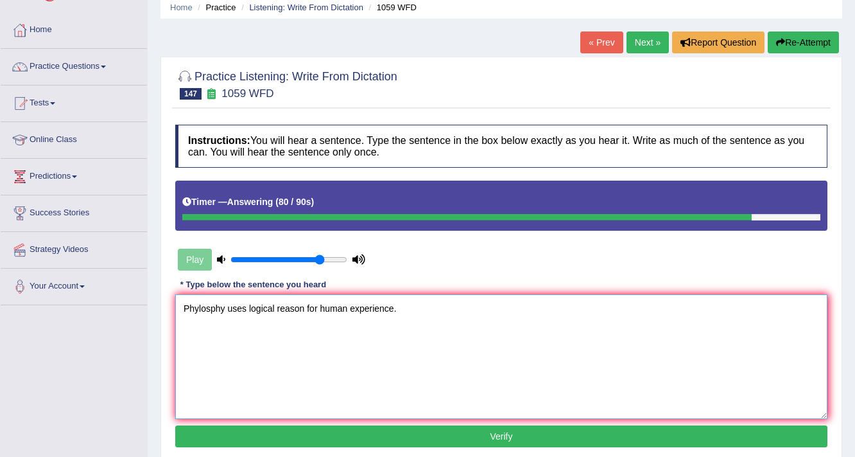
click at [199, 306] on textarea "Phylosphy uses logical reason for human experience." at bounding box center [501, 356] width 652 height 125
click at [208, 306] on textarea "Philosphy uses logical reason for human experience." at bounding box center [501, 356] width 652 height 125
type textarea "Philosophy uses logical reason for human experience."
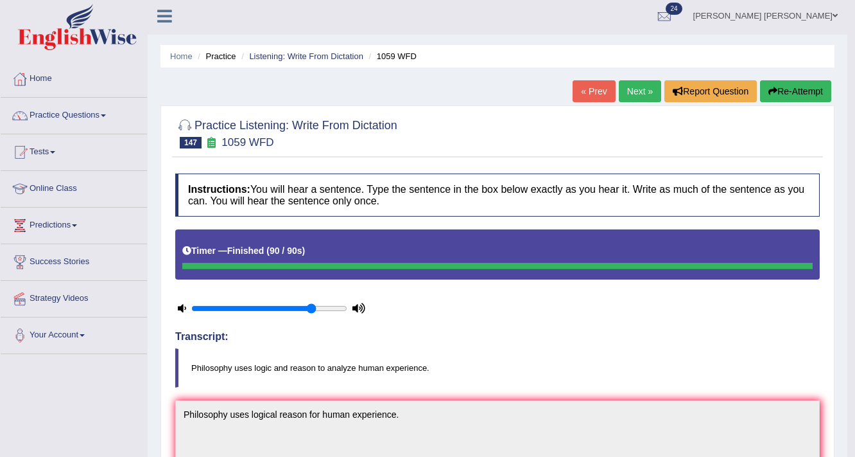
scroll to position [0, 0]
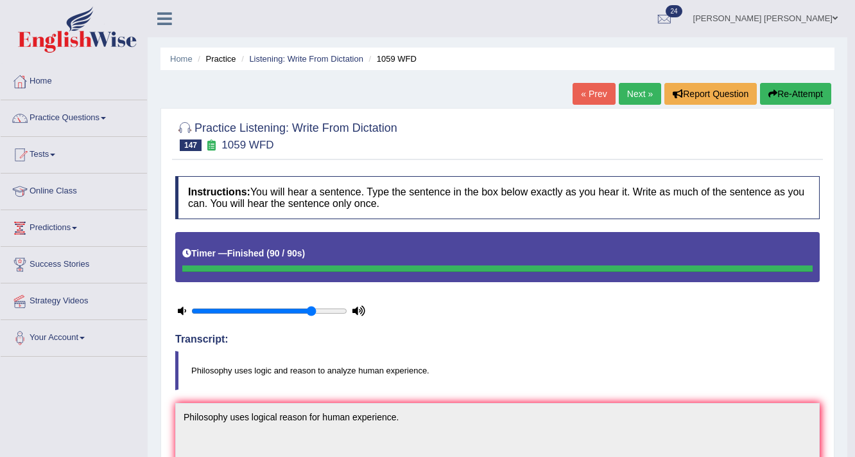
click at [639, 98] on link "Next »" at bounding box center [640, 94] width 42 height 22
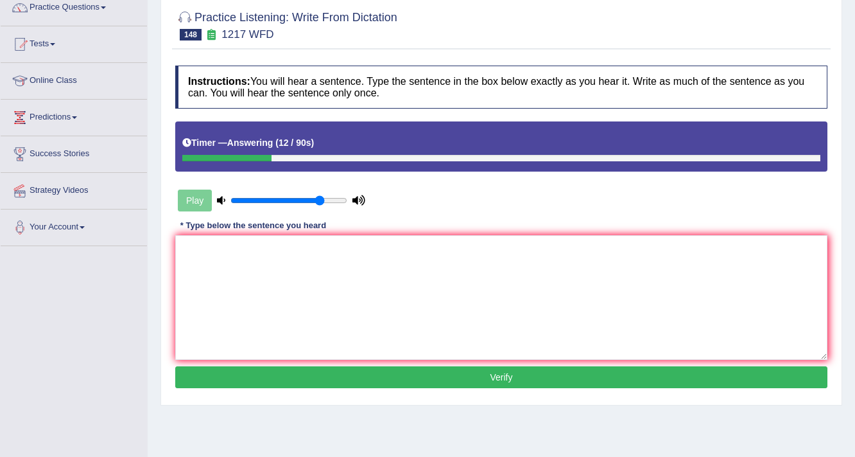
scroll to position [51, 0]
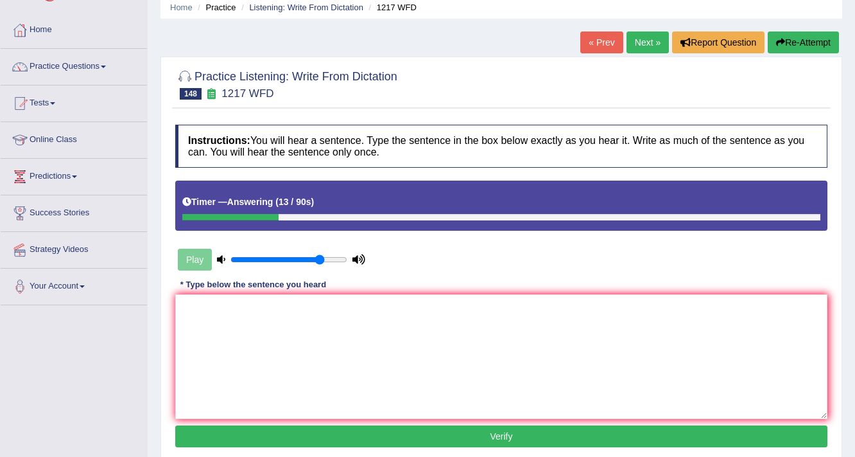
click at [796, 51] on button "Re-Attempt" at bounding box center [803, 42] width 71 height 22
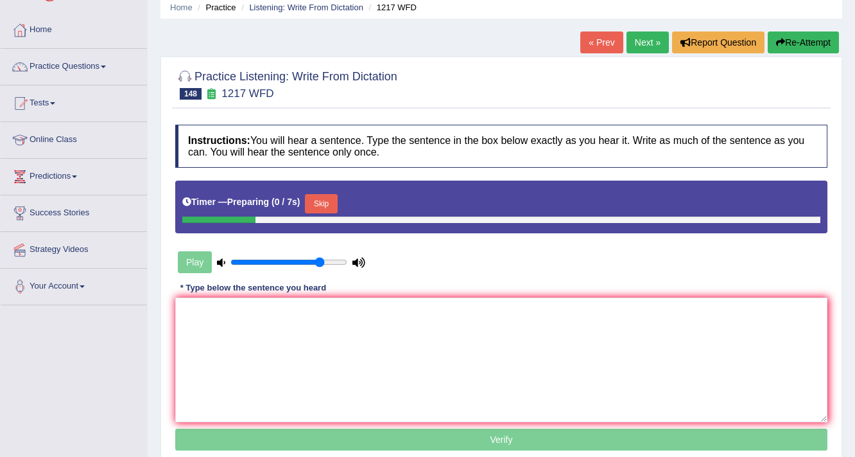
click at [324, 206] on button "Skip" at bounding box center [321, 203] width 32 height 19
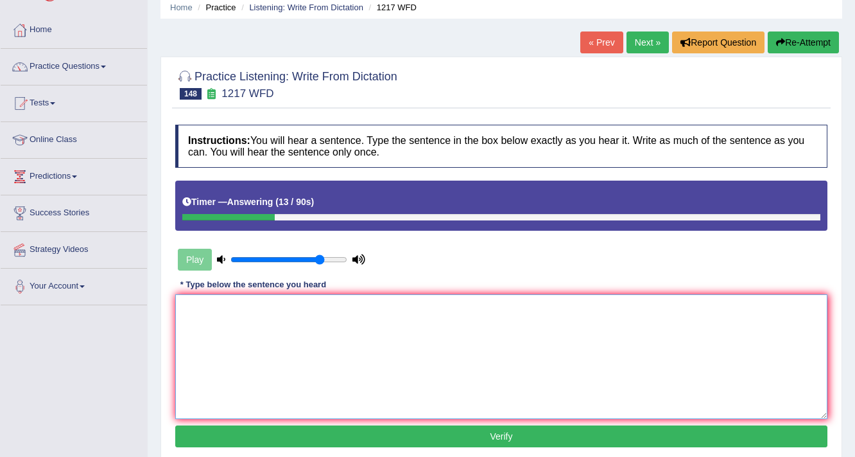
click at [259, 361] on textarea at bounding box center [501, 356] width 652 height 125
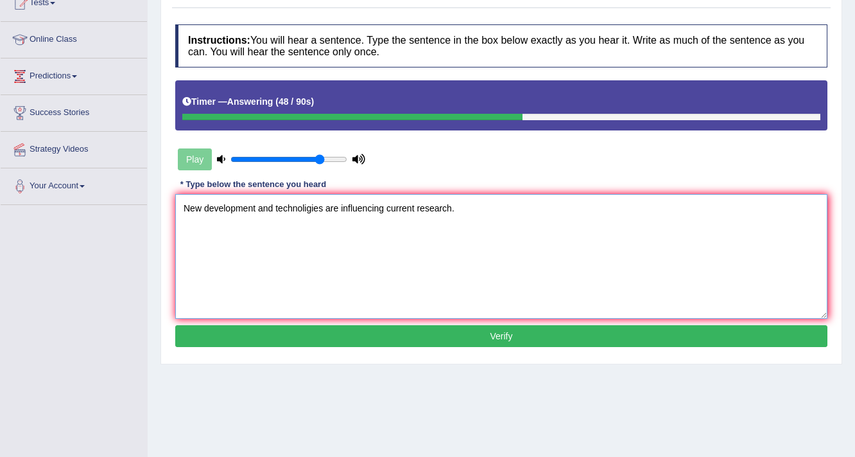
scroll to position [154, 0]
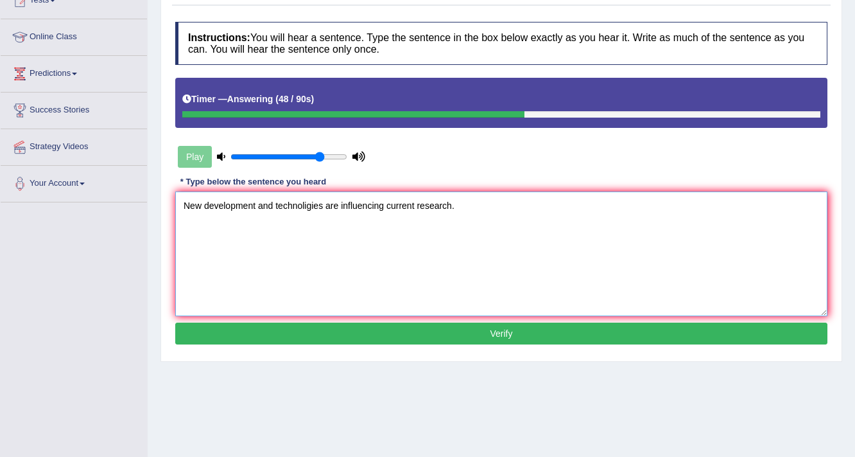
type textarea "New development and technoligies are influencing current research."
click at [331, 326] on button "Verify" at bounding box center [501, 333] width 652 height 22
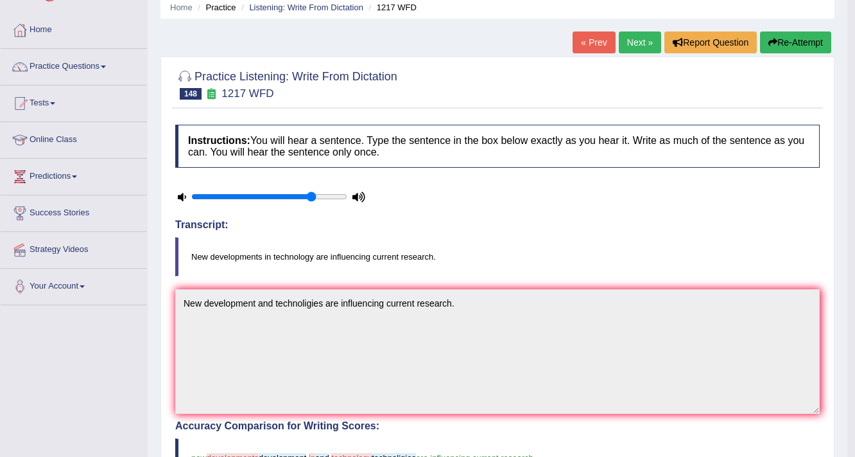
scroll to position [51, 0]
click at [48, 103] on link "Tests" at bounding box center [74, 101] width 146 height 32
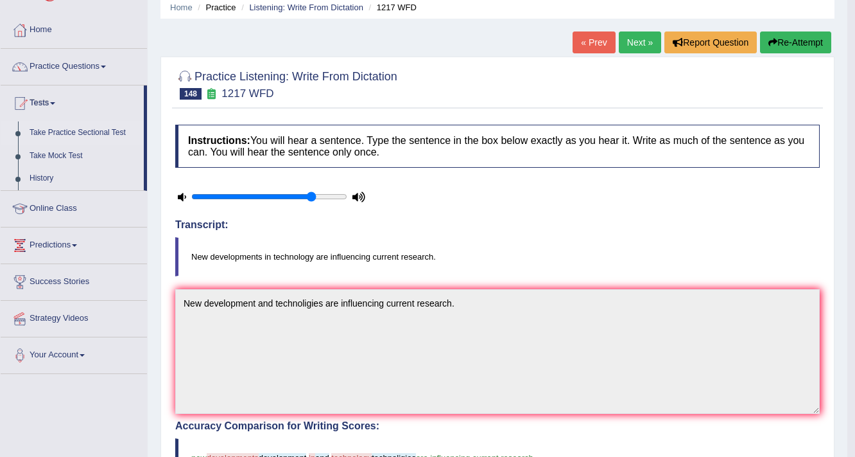
click at [82, 134] on link "Take Practice Sectional Test" at bounding box center [84, 132] width 120 height 23
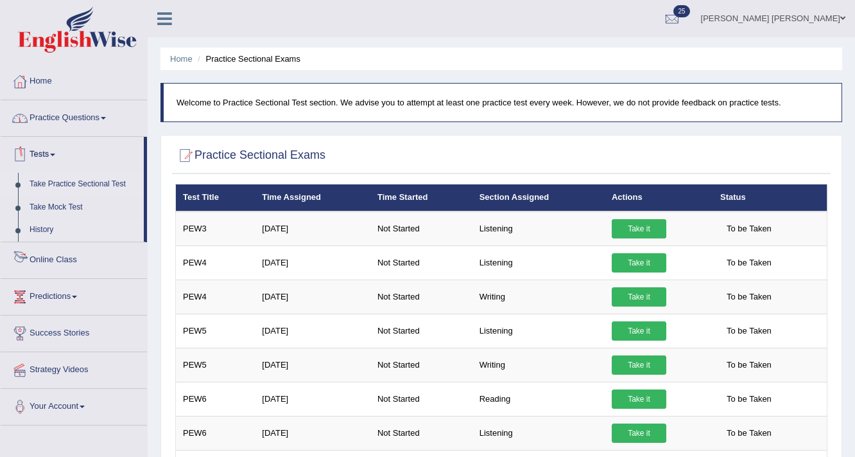
click at [41, 233] on link "History" at bounding box center [84, 229] width 120 height 23
click at [49, 229] on link "History" at bounding box center [84, 229] width 120 height 23
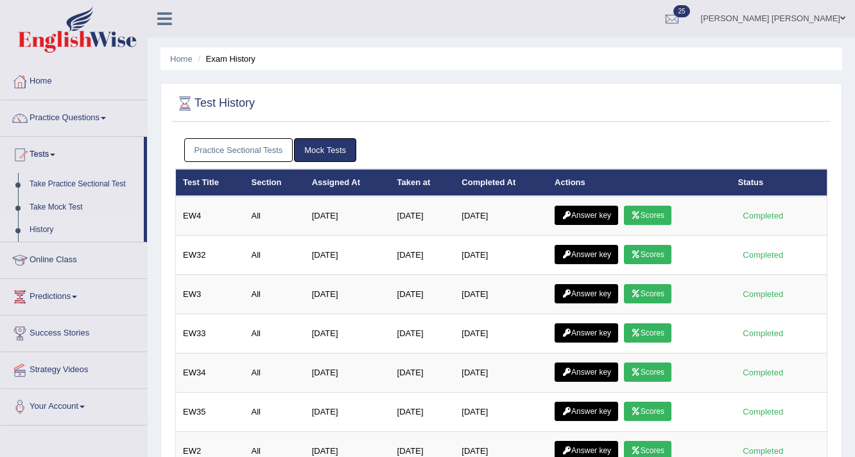
click at [263, 152] on link "Practice Sectional Tests" at bounding box center [238, 150] width 109 height 24
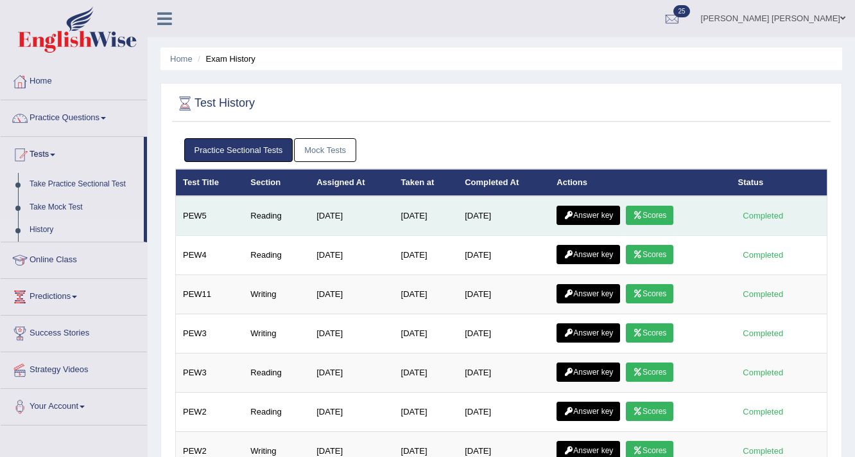
click at [657, 215] on link "Scores" at bounding box center [650, 215] width 48 height 19
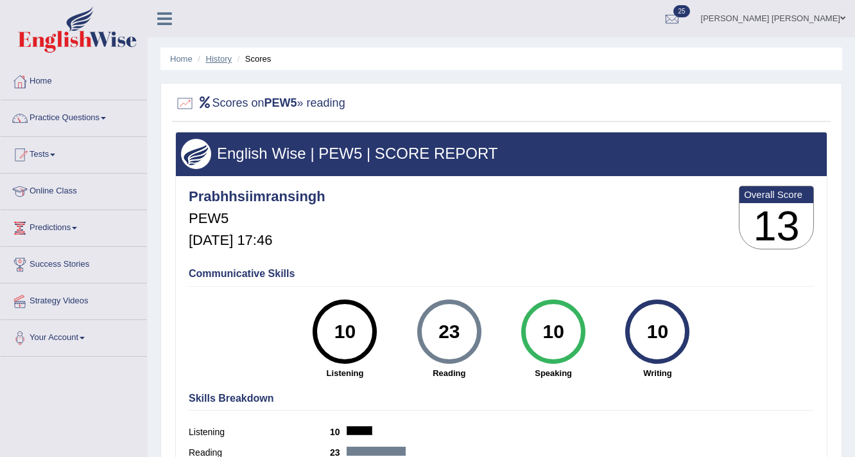
click at [221, 60] on link "History" at bounding box center [219, 59] width 26 height 10
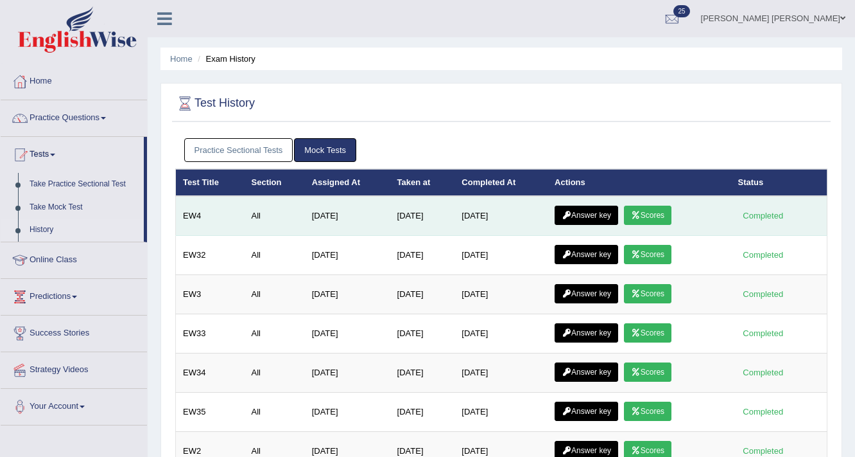
click at [611, 206] on link "Answer key" at bounding box center [587, 215] width 64 height 19
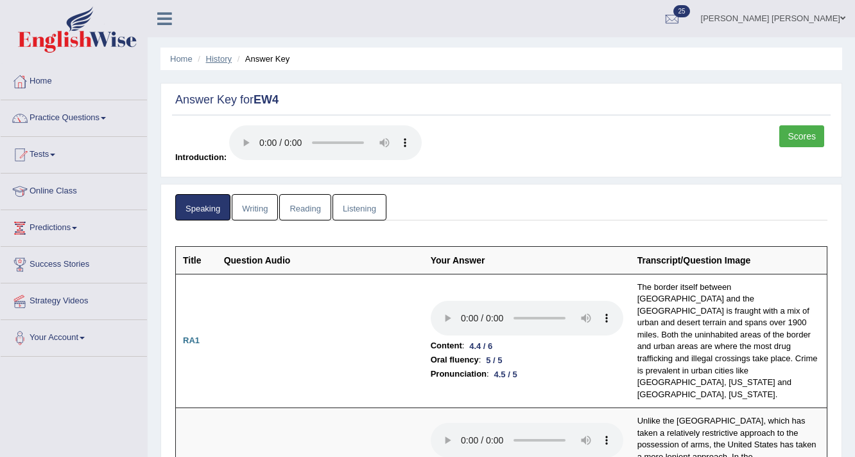
click at [214, 57] on link "History" at bounding box center [219, 59] width 26 height 10
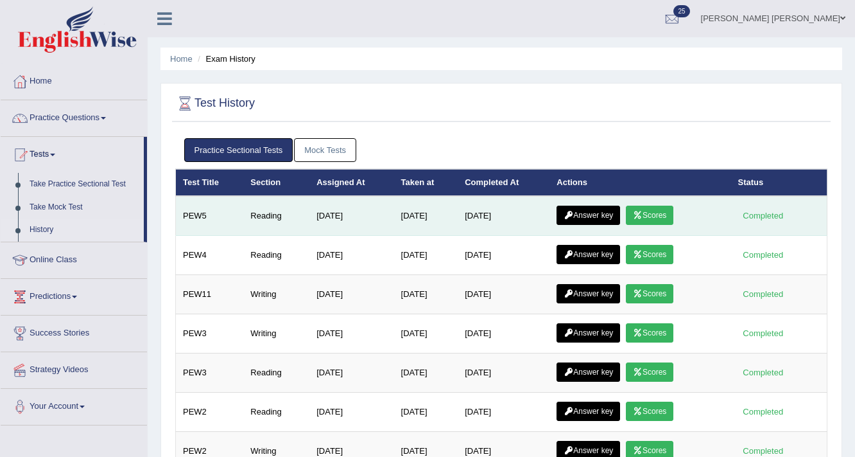
click at [604, 211] on link "Answer key" at bounding box center [589, 215] width 64 height 19
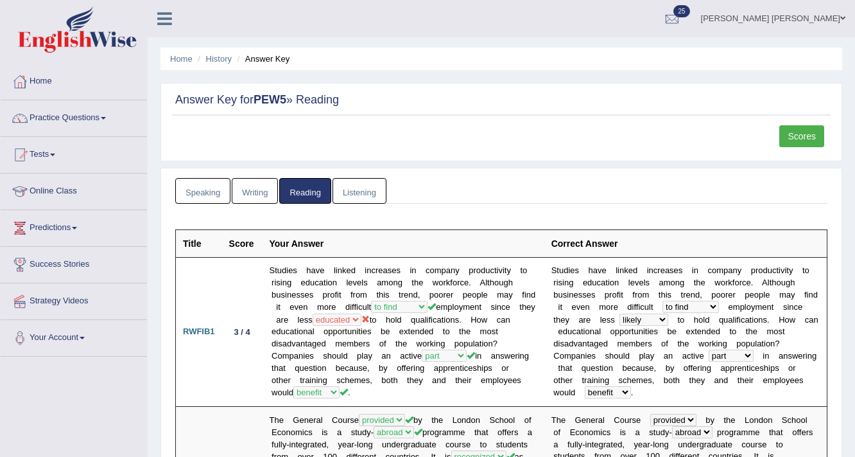
click at [241, 193] on link "Writing" at bounding box center [255, 191] width 46 height 26
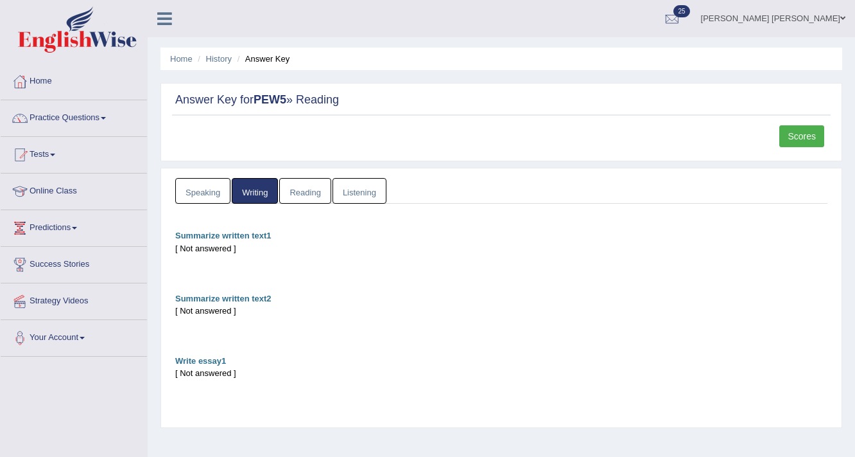
click at [207, 193] on link "Speaking" at bounding box center [202, 191] width 55 height 26
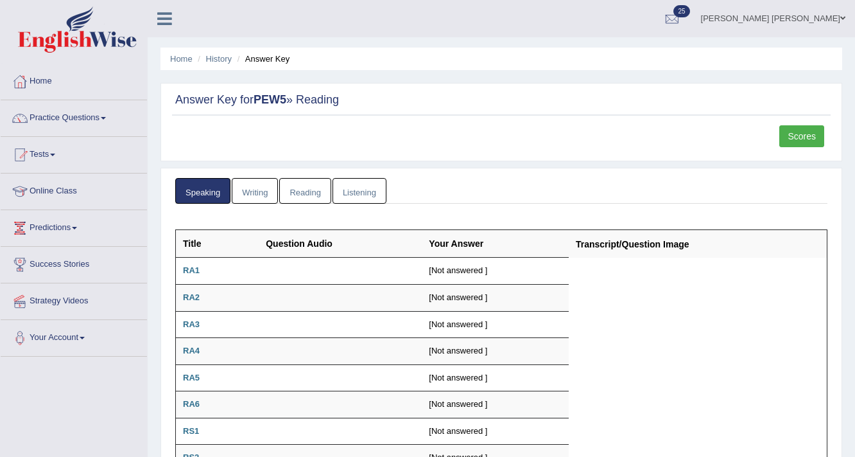
click at [371, 193] on link "Listening" at bounding box center [360, 191] width 54 height 26
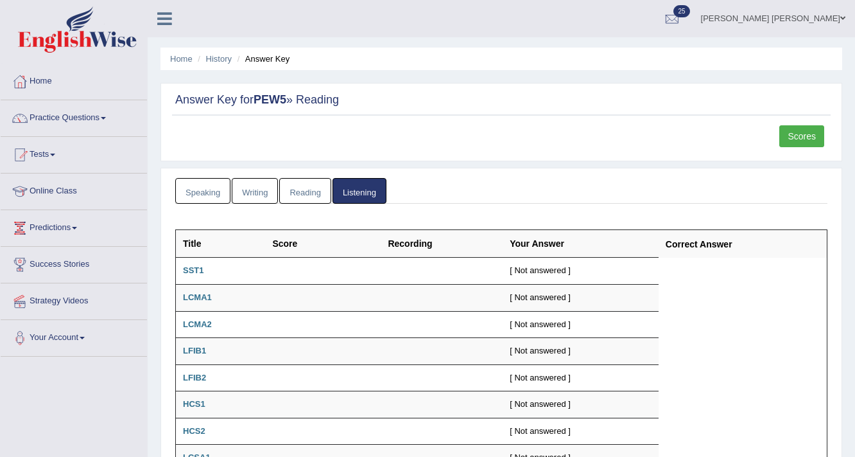
click at [291, 194] on link "Reading" at bounding box center [304, 191] width 51 height 26
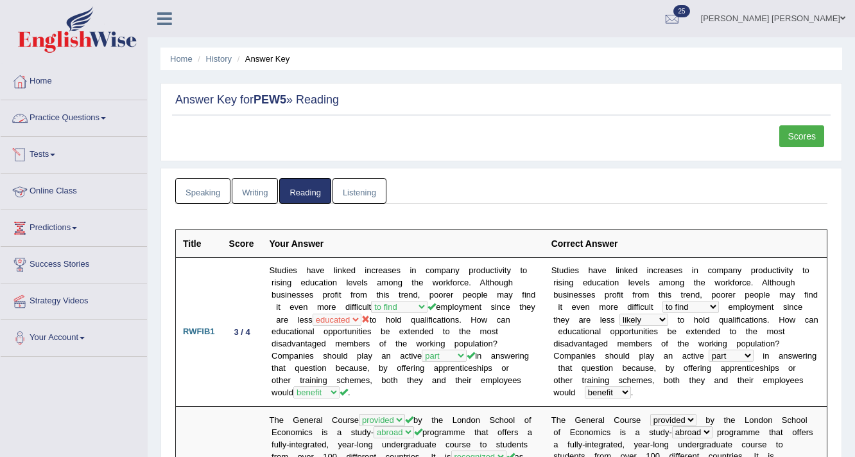
click at [91, 111] on link "Practice Questions" at bounding box center [74, 116] width 146 height 32
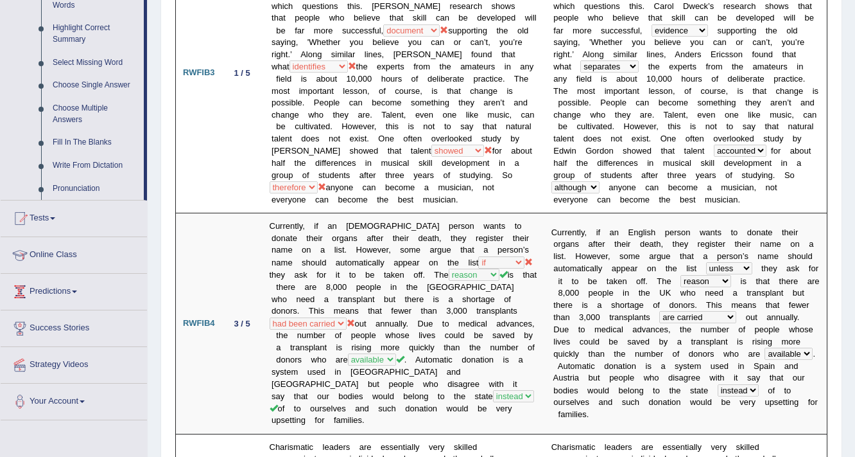
scroll to position [617, 0]
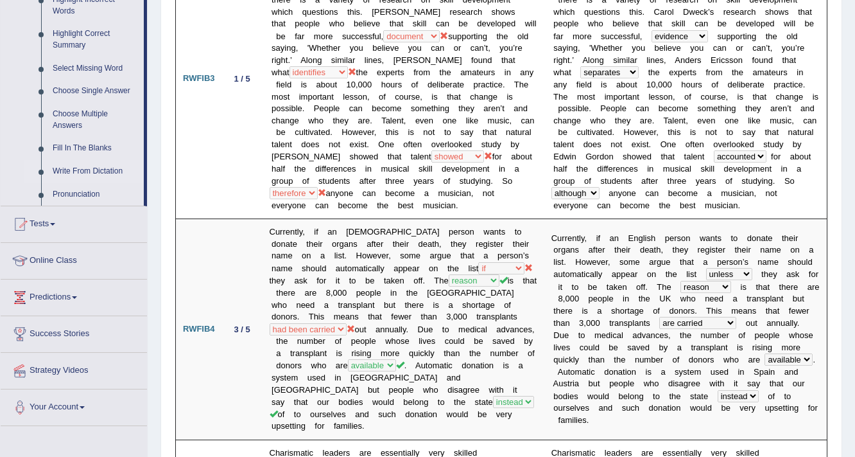
click at [118, 166] on link "Write From Dictation" at bounding box center [95, 171] width 97 height 23
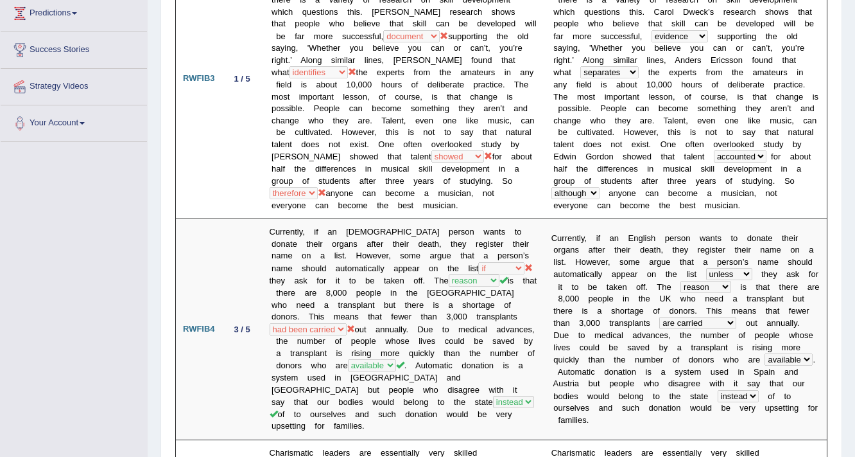
scroll to position [391, 0]
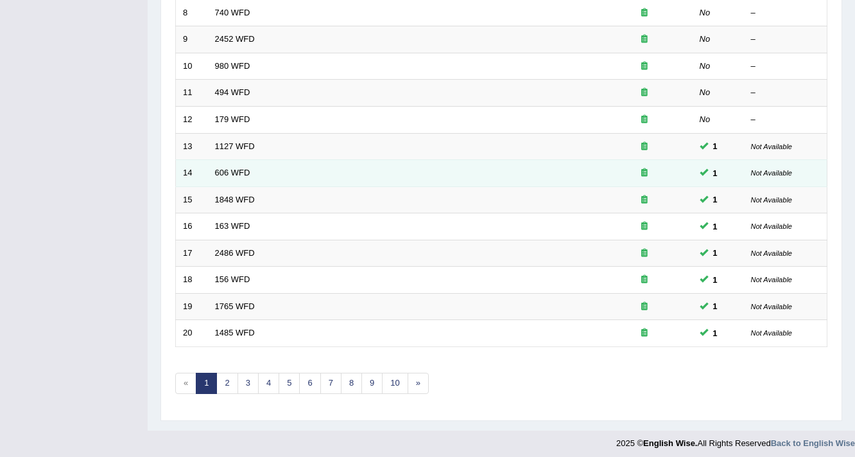
scroll to position [390, 0]
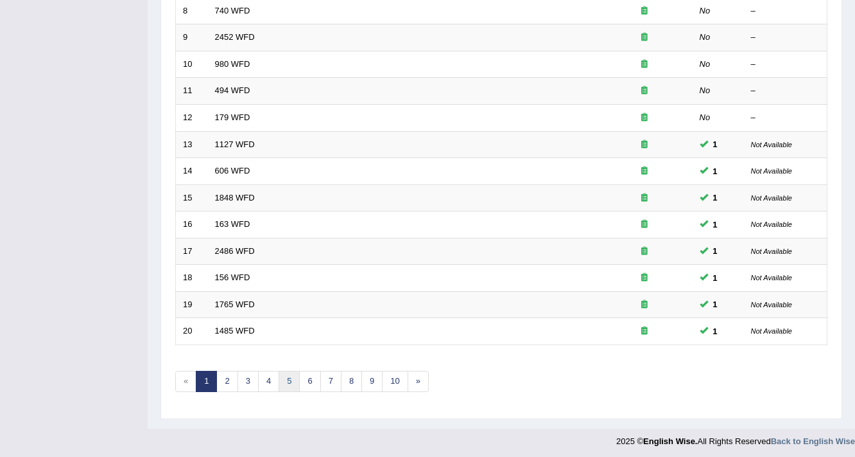
click at [284, 380] on link "5" at bounding box center [289, 381] width 21 height 21
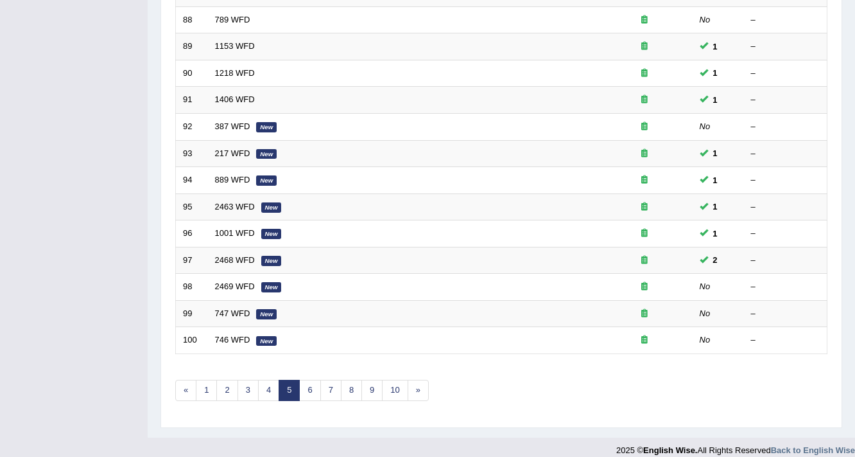
scroll to position [390, 0]
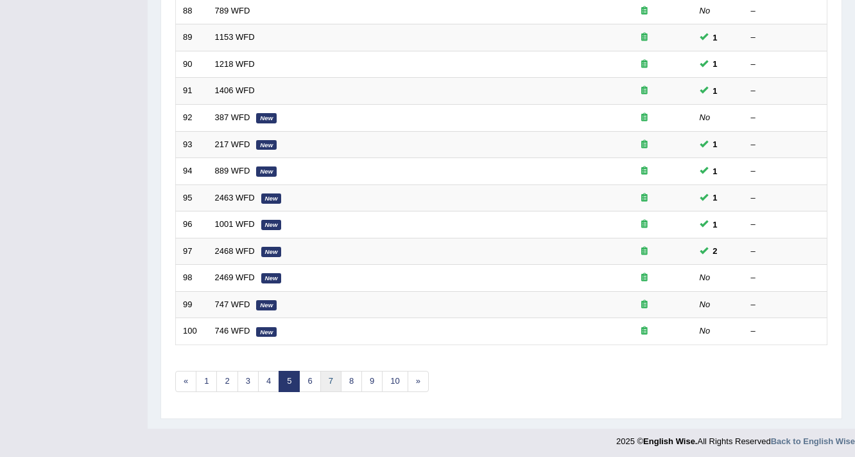
click at [331, 382] on link "7" at bounding box center [330, 381] width 21 height 21
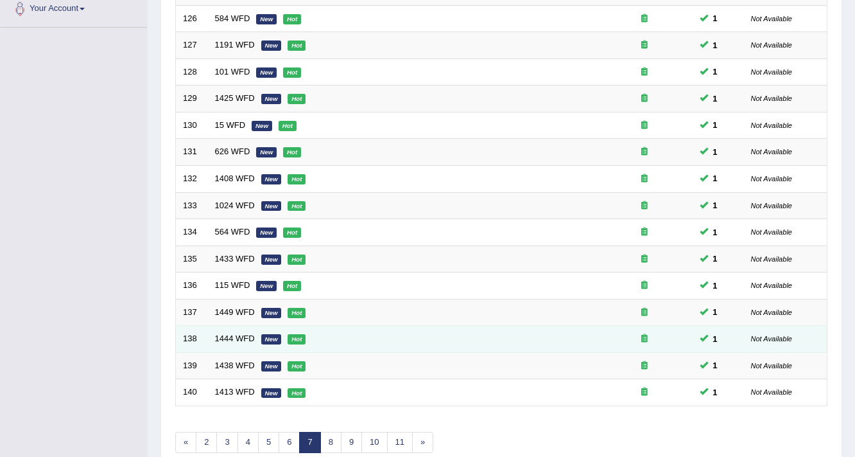
scroll to position [390, 0]
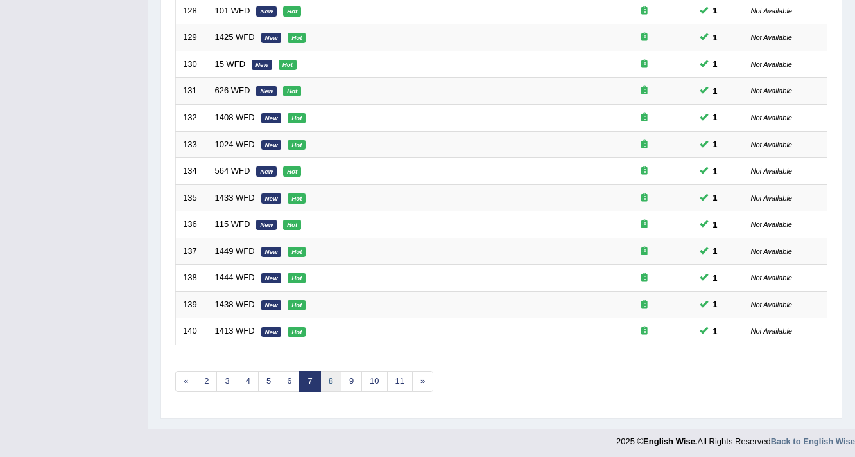
click at [330, 372] on link "8" at bounding box center [330, 381] width 21 height 21
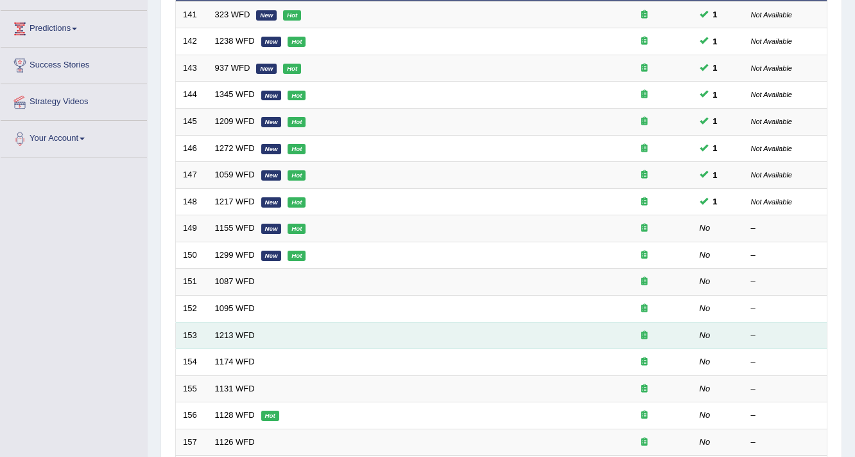
scroll to position [206, 0]
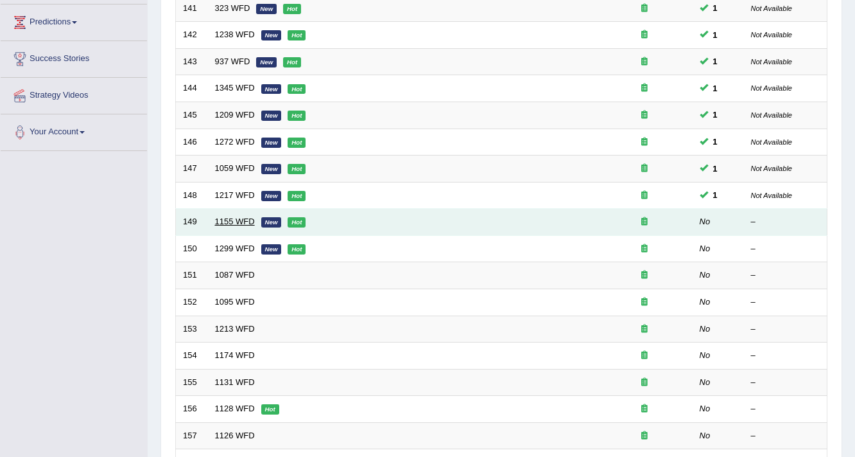
click at [225, 217] on link "1155 WFD" at bounding box center [235, 221] width 40 height 10
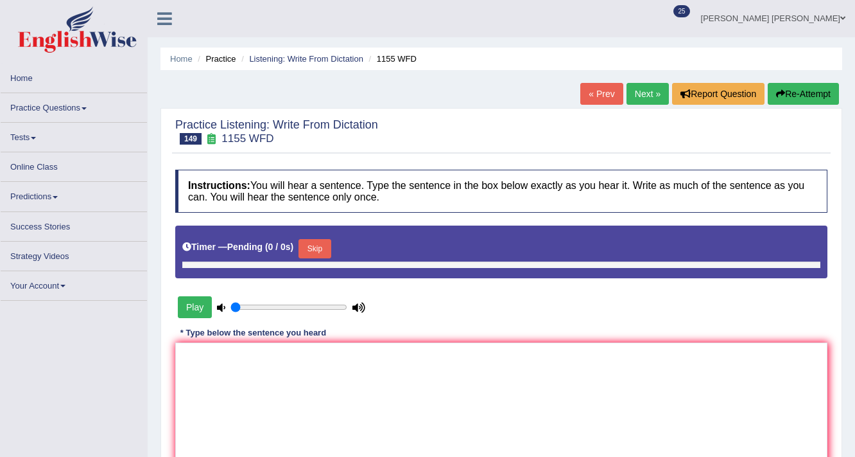
type input "0.8"
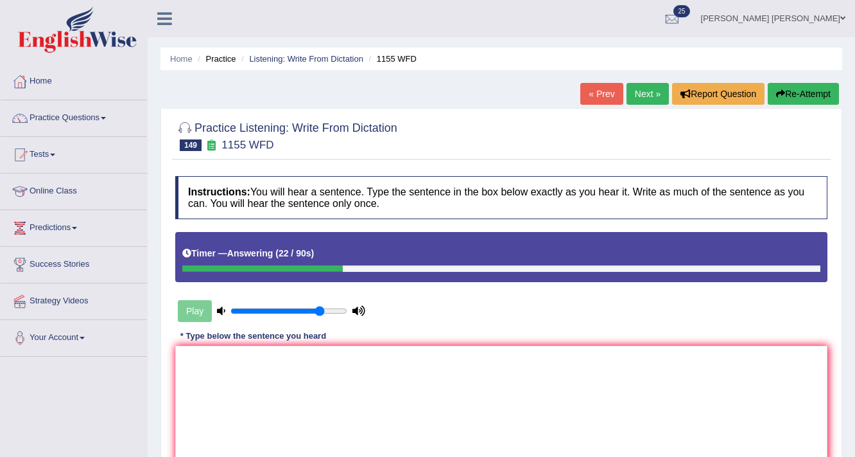
click at [825, 86] on button "Re-Attempt" at bounding box center [803, 94] width 71 height 22
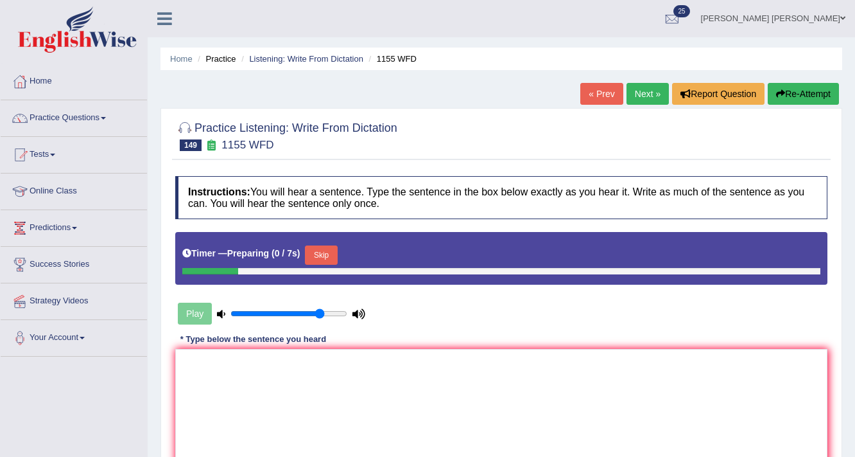
click at [326, 249] on button "Skip" at bounding box center [321, 254] width 32 height 19
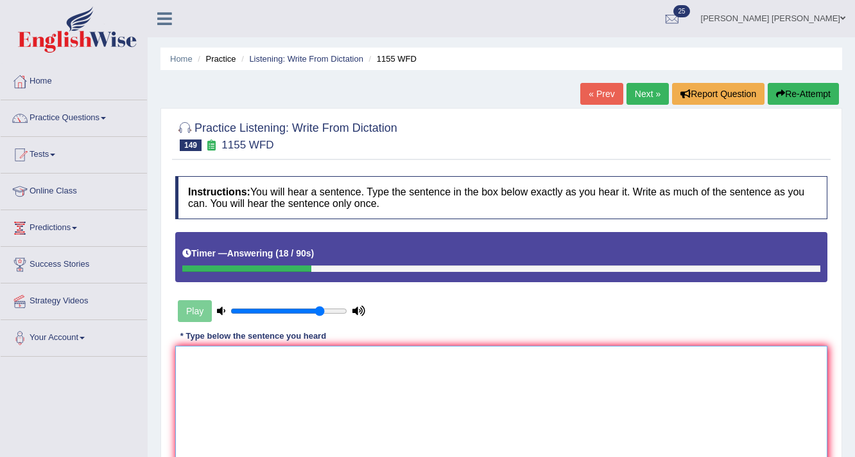
click at [339, 380] on textarea at bounding box center [501, 408] width 652 height 125
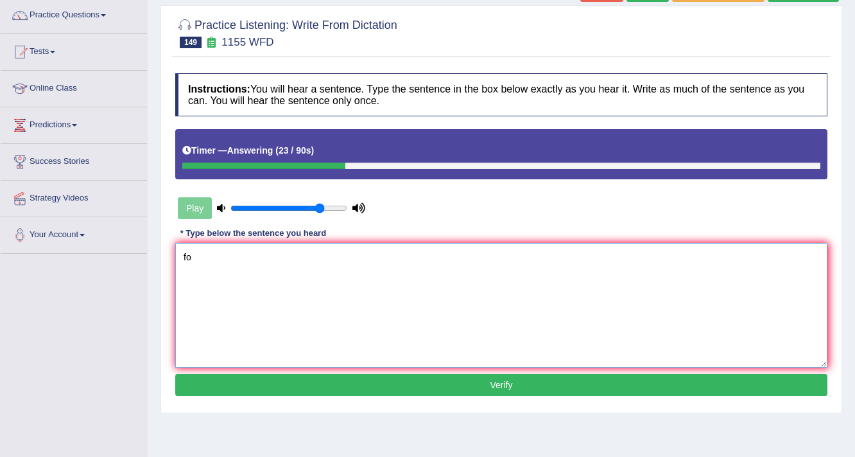
type textarea "f"
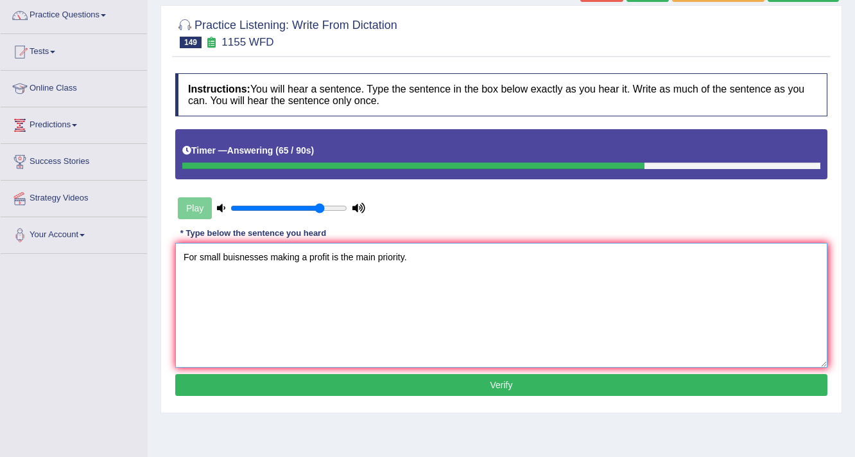
type textarea "For small buisnesses making a profit is the main priority."
click at [381, 383] on button "Verify" at bounding box center [501, 385] width 652 height 22
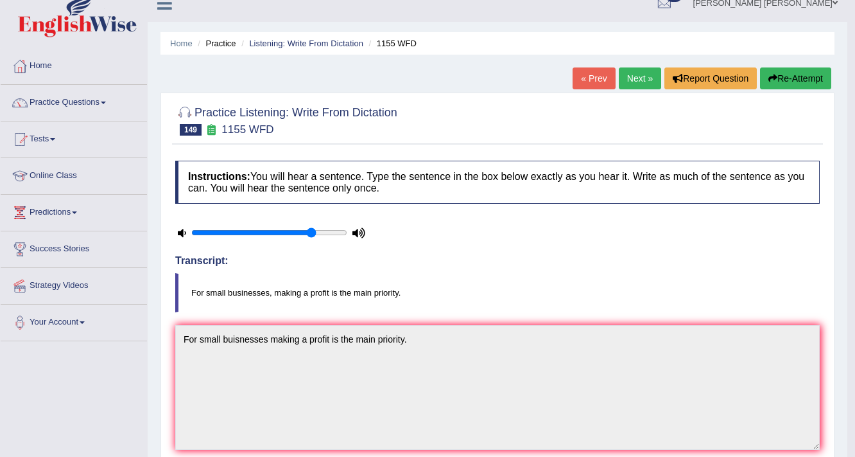
scroll to position [0, 0]
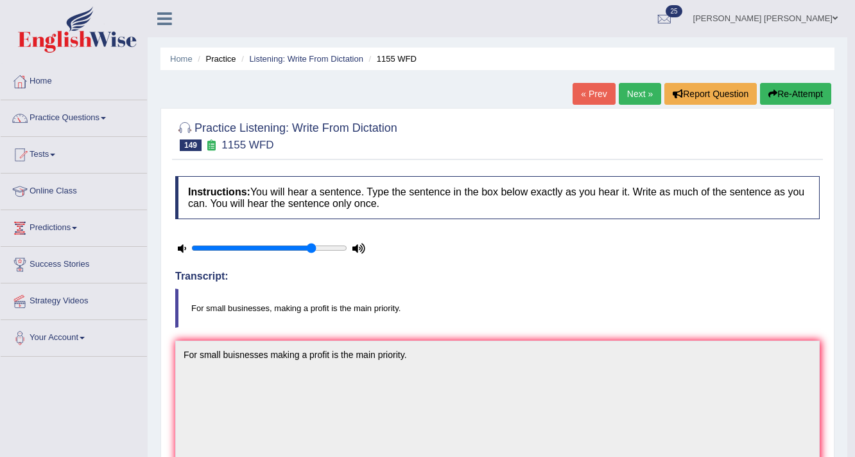
click at [642, 91] on link "Next »" at bounding box center [640, 94] width 42 height 22
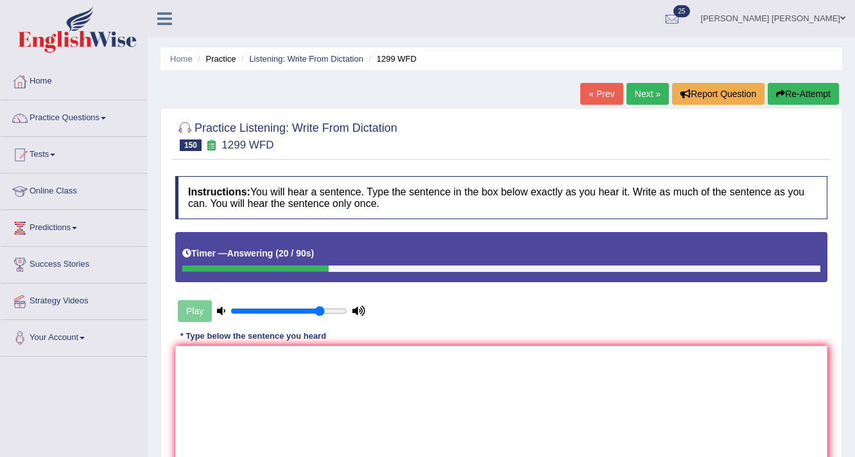
click at [798, 97] on button "Re-Attempt" at bounding box center [803, 94] width 71 height 22
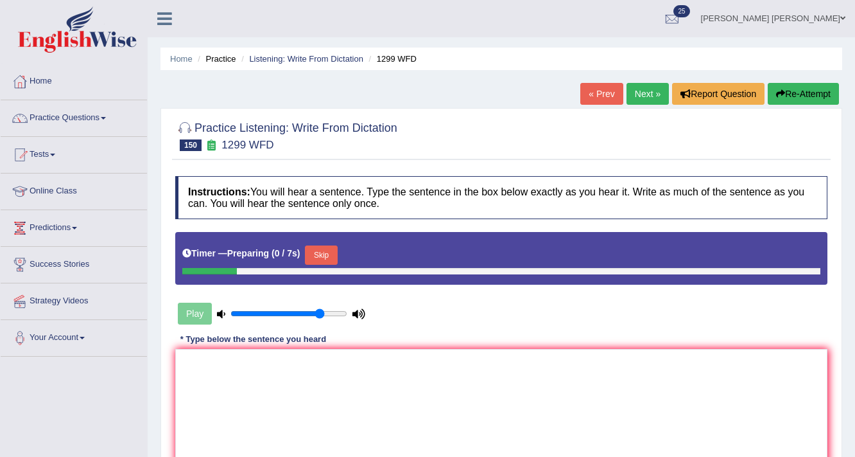
click at [313, 252] on button "Skip" at bounding box center [321, 254] width 32 height 19
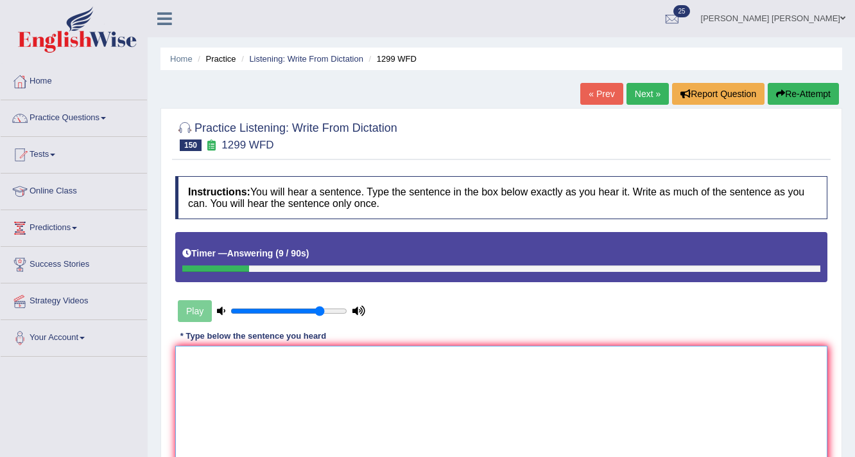
click at [250, 396] on textarea at bounding box center [501, 408] width 652 height 125
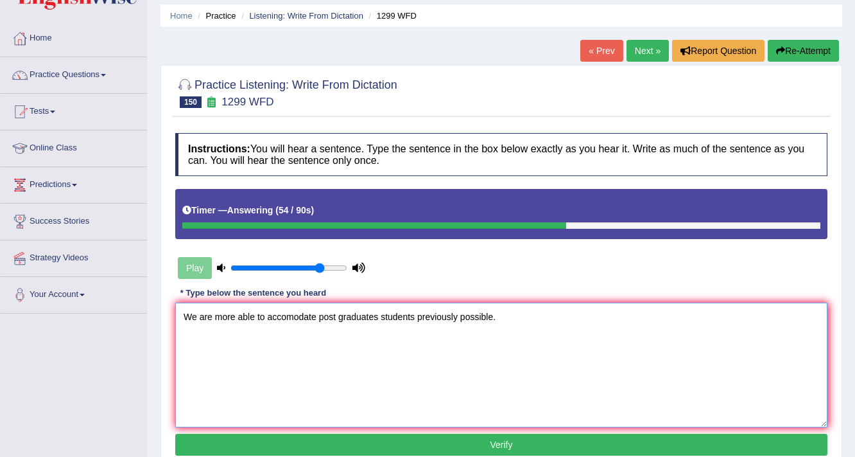
scroll to position [103, 0]
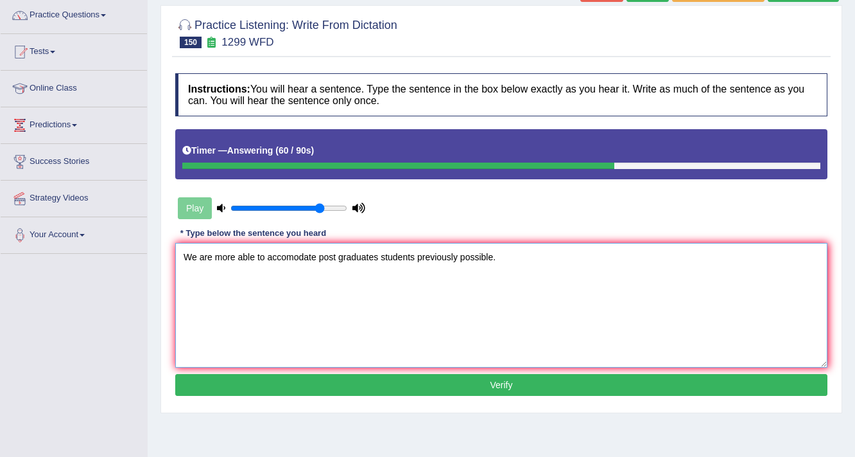
type textarea "We are more able to accomodate post graduates students previously possible."
click at [504, 384] on button "Verify" at bounding box center [501, 385] width 652 height 22
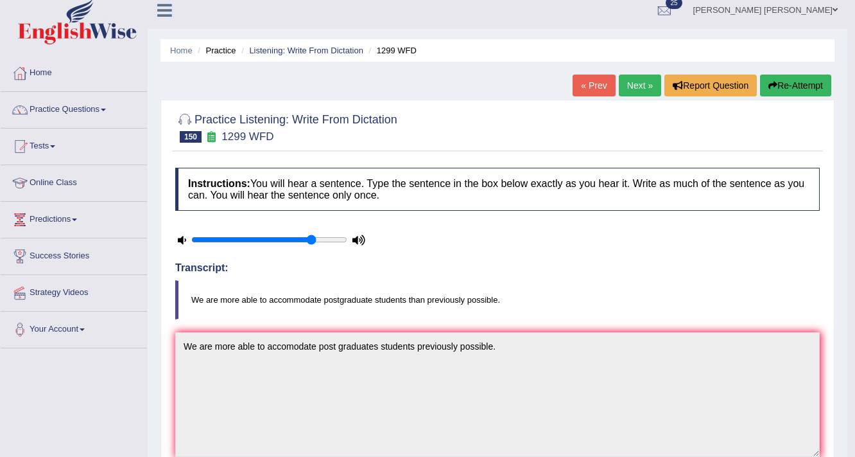
scroll to position [0, 0]
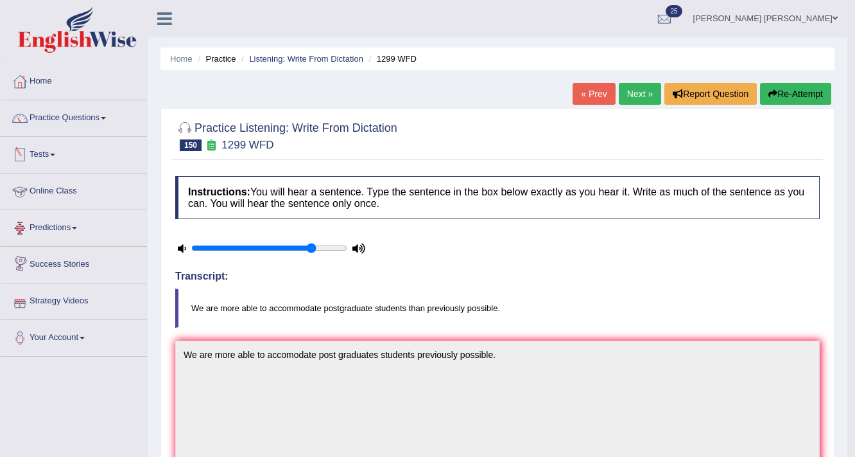
click at [44, 156] on link "Tests" at bounding box center [74, 153] width 146 height 32
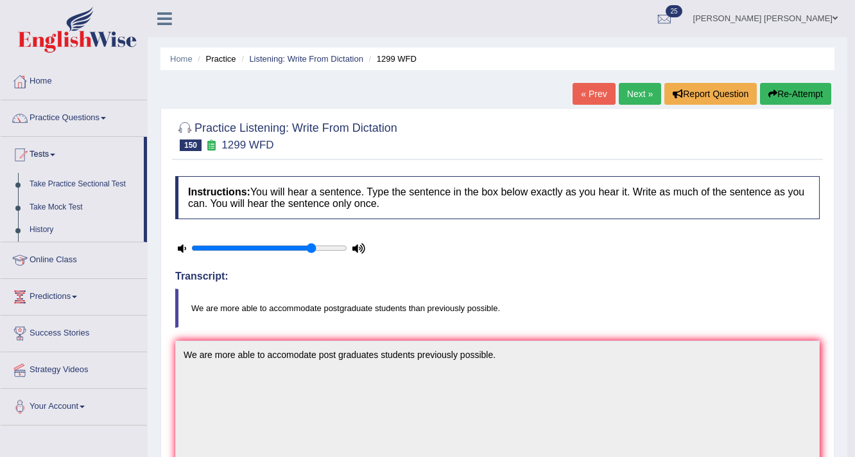
click at [42, 229] on link "History" at bounding box center [84, 229] width 120 height 23
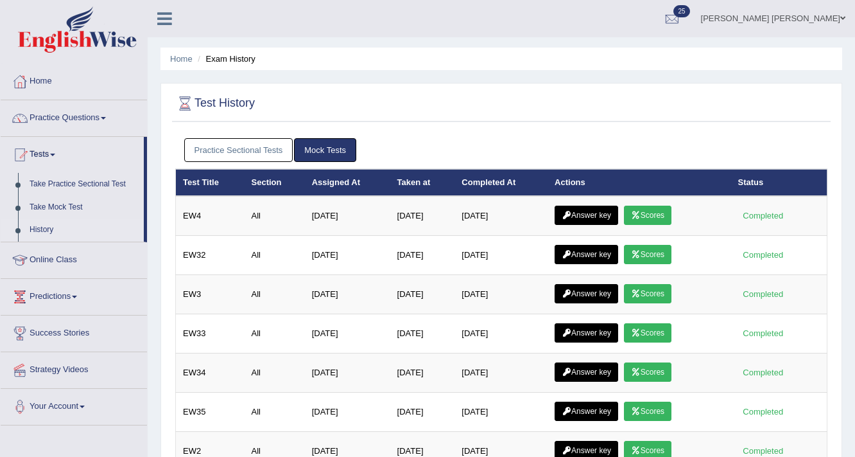
click at [222, 148] on link "Practice Sectional Tests" at bounding box center [238, 150] width 109 height 24
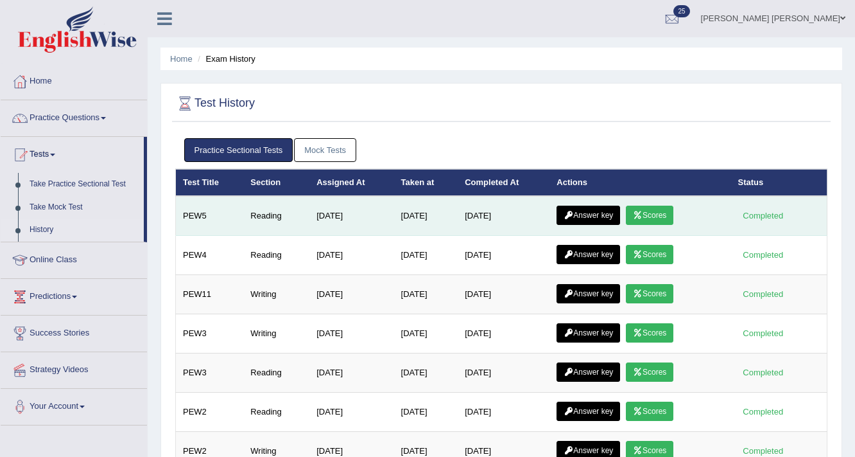
click at [665, 213] on link "Scores" at bounding box center [650, 215] width 48 height 19
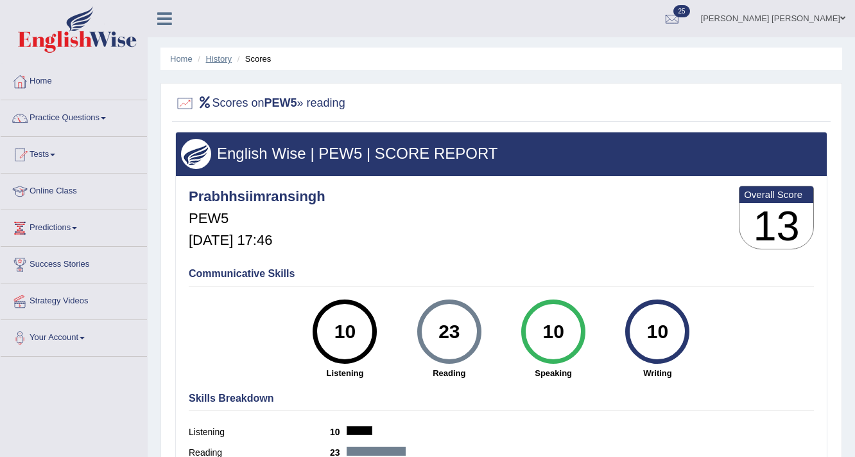
click at [213, 60] on link "History" at bounding box center [219, 59] width 26 height 10
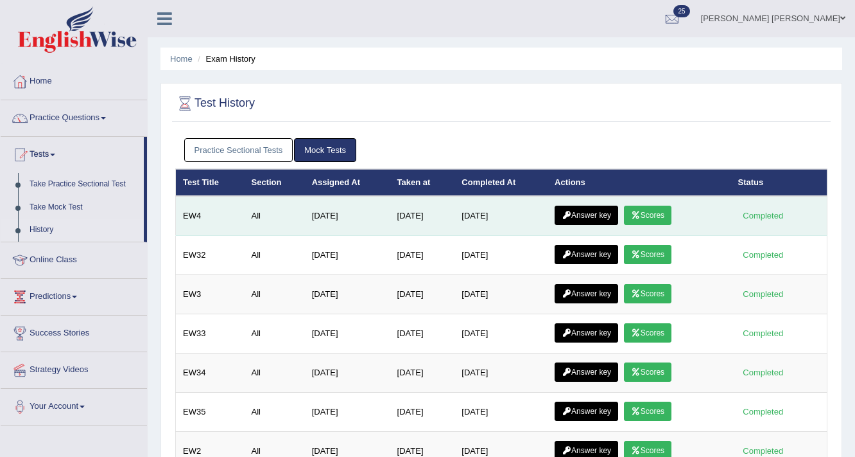
click at [572, 216] on icon at bounding box center [567, 215] width 10 height 8
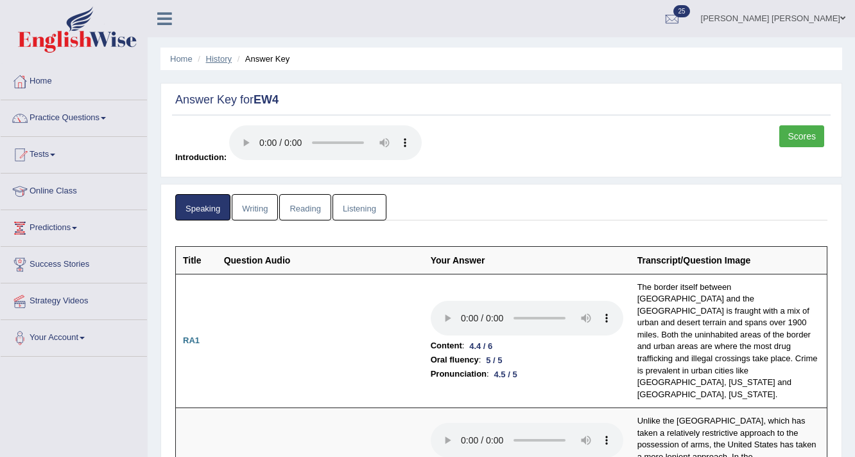
click at [223, 57] on link "History" at bounding box center [219, 59] width 26 height 10
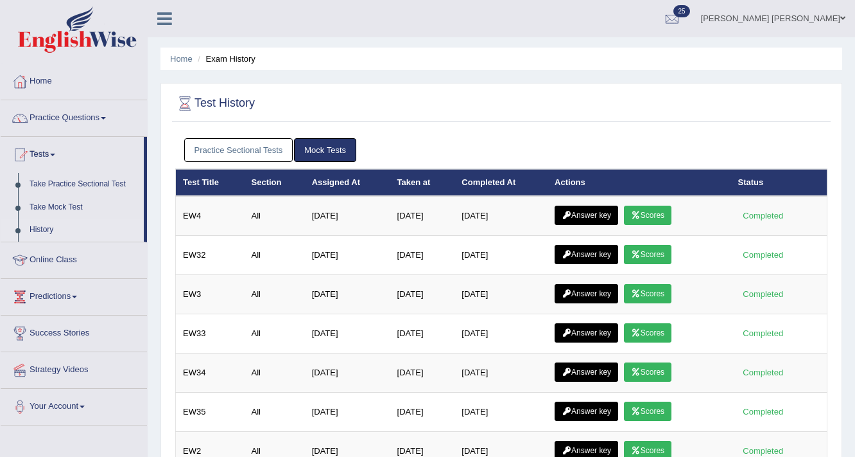
click at [281, 152] on link "Practice Sectional Tests" at bounding box center [238, 150] width 109 height 24
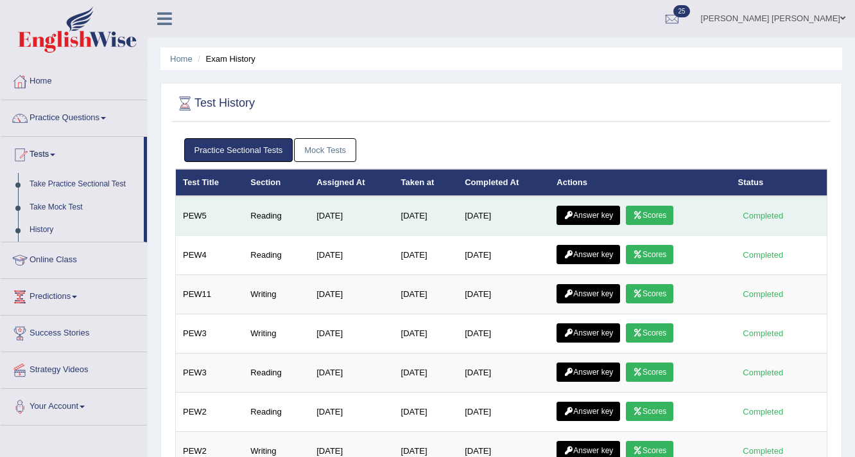
click at [573, 217] on icon at bounding box center [569, 215] width 10 height 8
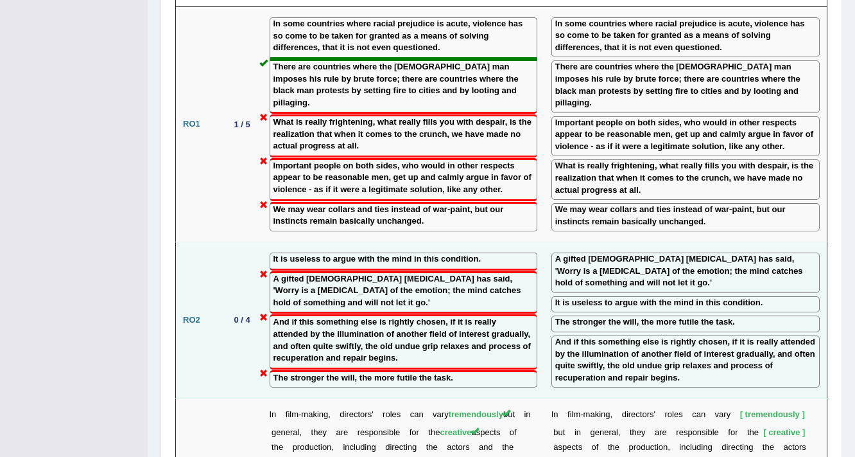
scroll to position [1593, 0]
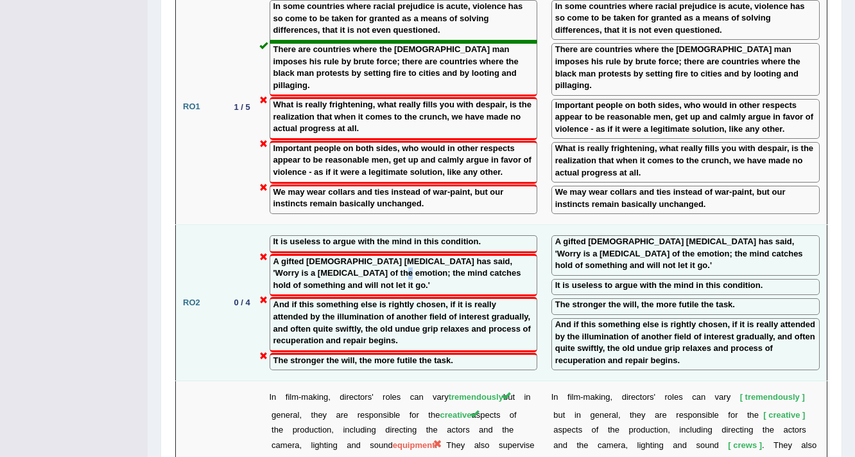
drag, startPoint x: 353, startPoint y: 216, endPoint x: 354, endPoint y: 208, distance: 8.6
click at [354, 256] on label "A gifted American psychologist has said, 'Worry is a spasm of the emotion; the …" at bounding box center [404, 274] width 260 height 36
click at [276, 256] on label "A gifted American psychologist has said, 'Worry is a spasm of the emotion; the …" at bounding box center [404, 274] width 260 height 36
drag, startPoint x: 356, startPoint y: 304, endPoint x: 367, endPoint y: 310, distance: 12.7
click at [367, 310] on td "It is useless to argue with the mind in this condition. A gifted American psych…" at bounding box center [404, 303] width 282 height 156
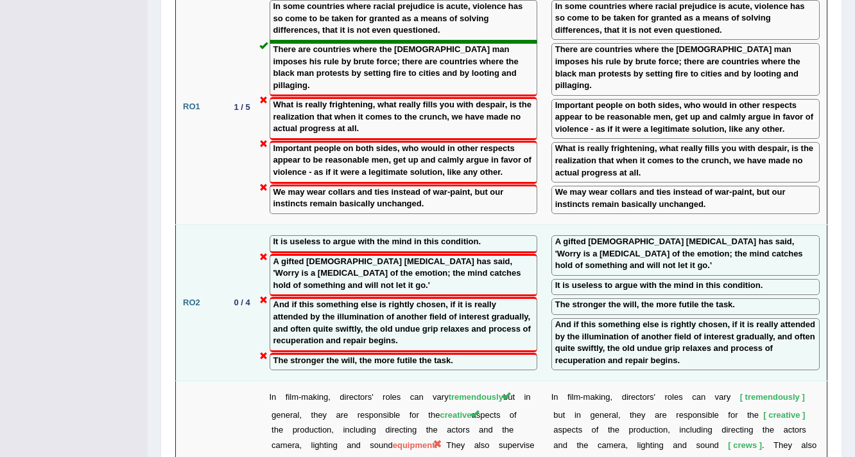
click at [490, 353] on div "The stronger the will, the more futile the task." at bounding box center [404, 362] width 268 height 18
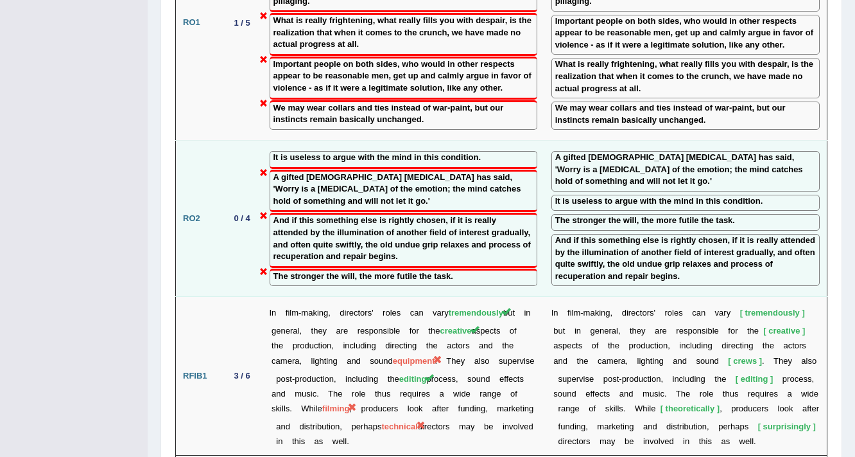
scroll to position [1695, 0]
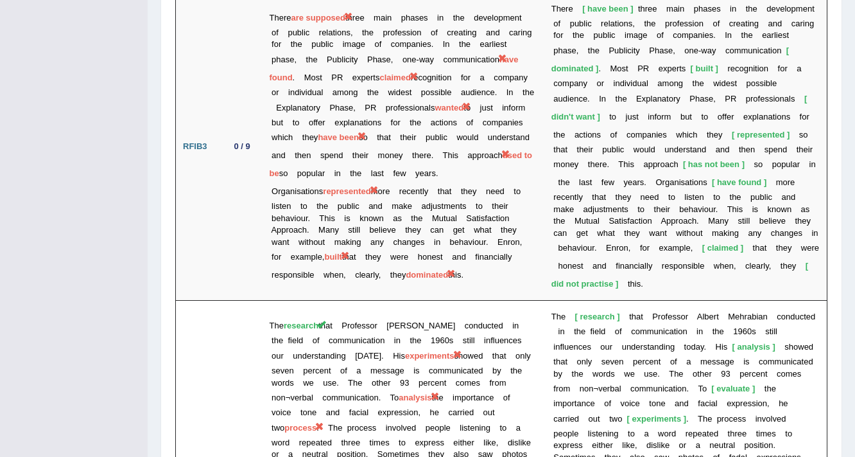
drag, startPoint x: 294, startPoint y: 126, endPoint x: 292, endPoint y: 274, distance: 147.7
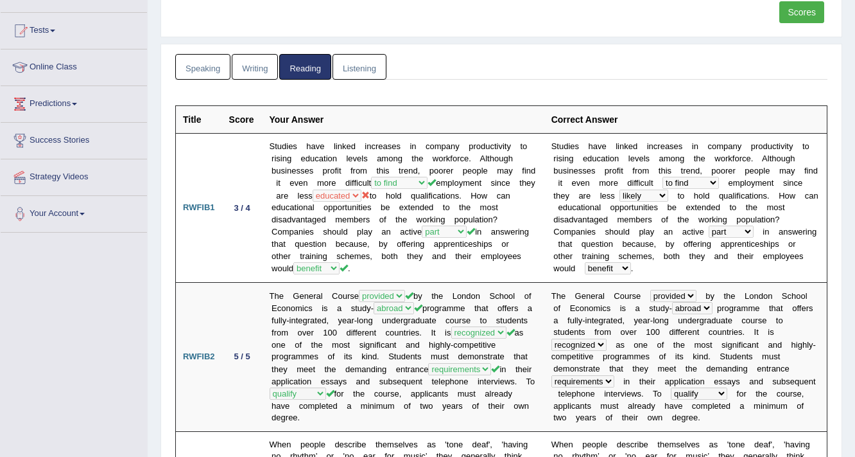
scroll to position [0, 0]
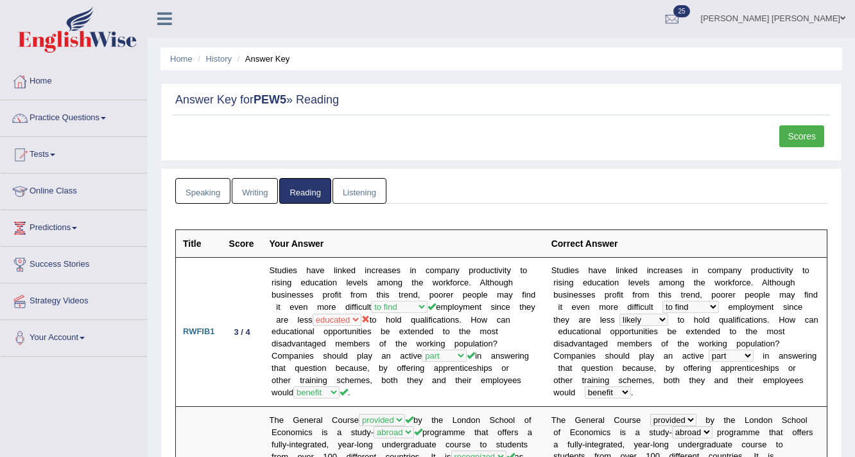
click at [807, 20] on link "Prabh Simran Singh" at bounding box center [774, 16] width 164 height 33
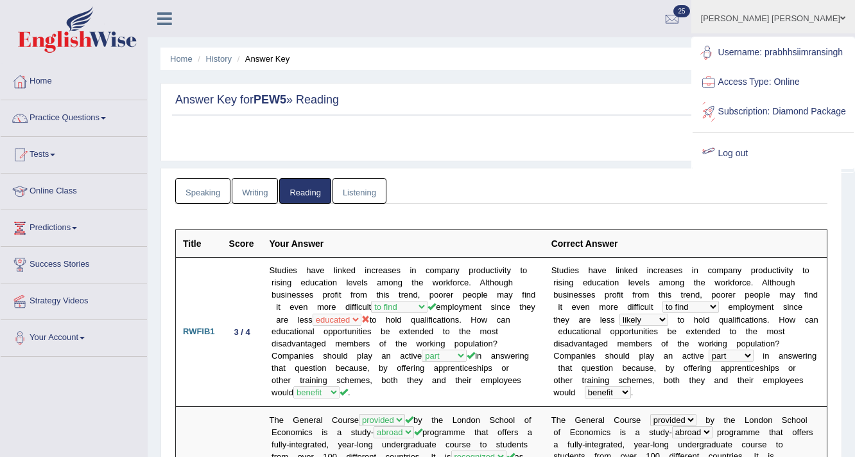
click at [751, 164] on link "Log out" at bounding box center [773, 154] width 161 height 30
